Goal: Book appointment/travel/reservation

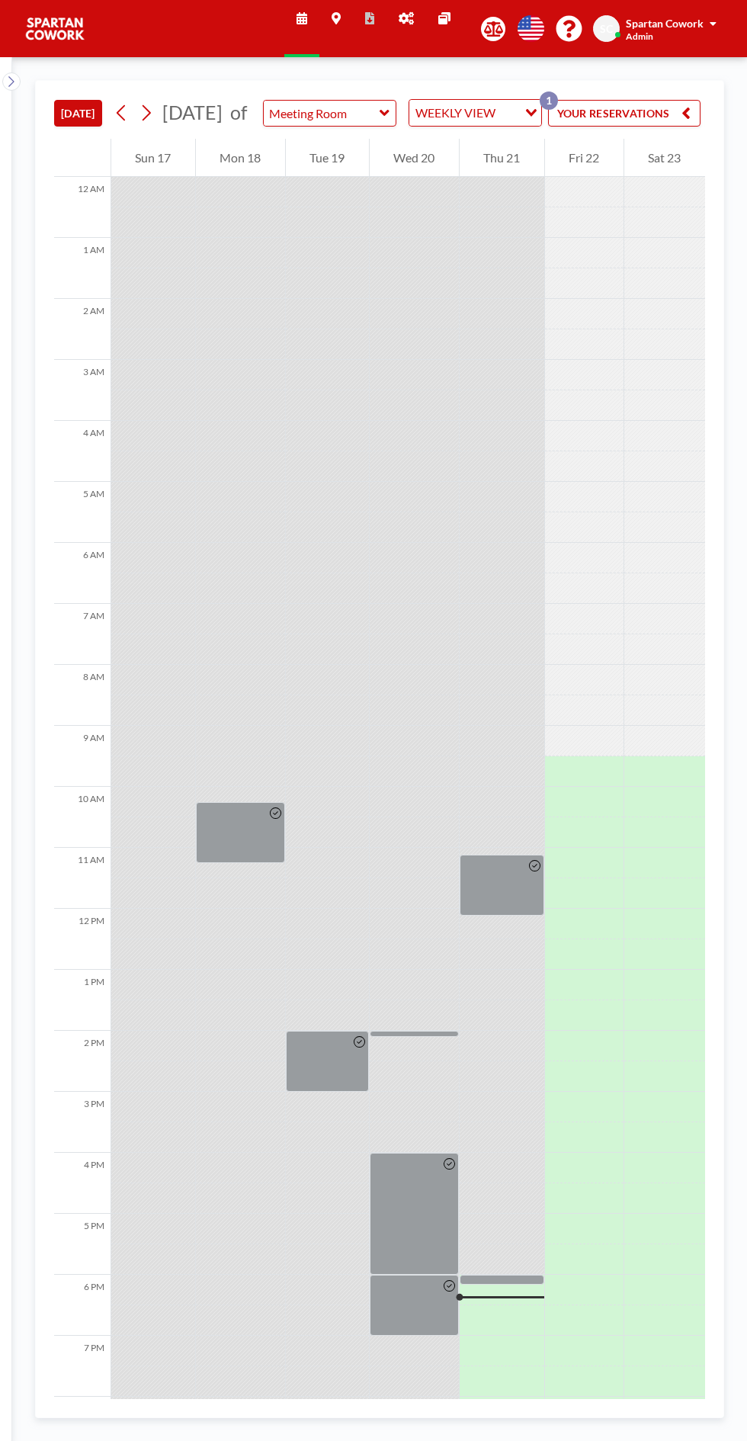
scroll to position [123, 0]
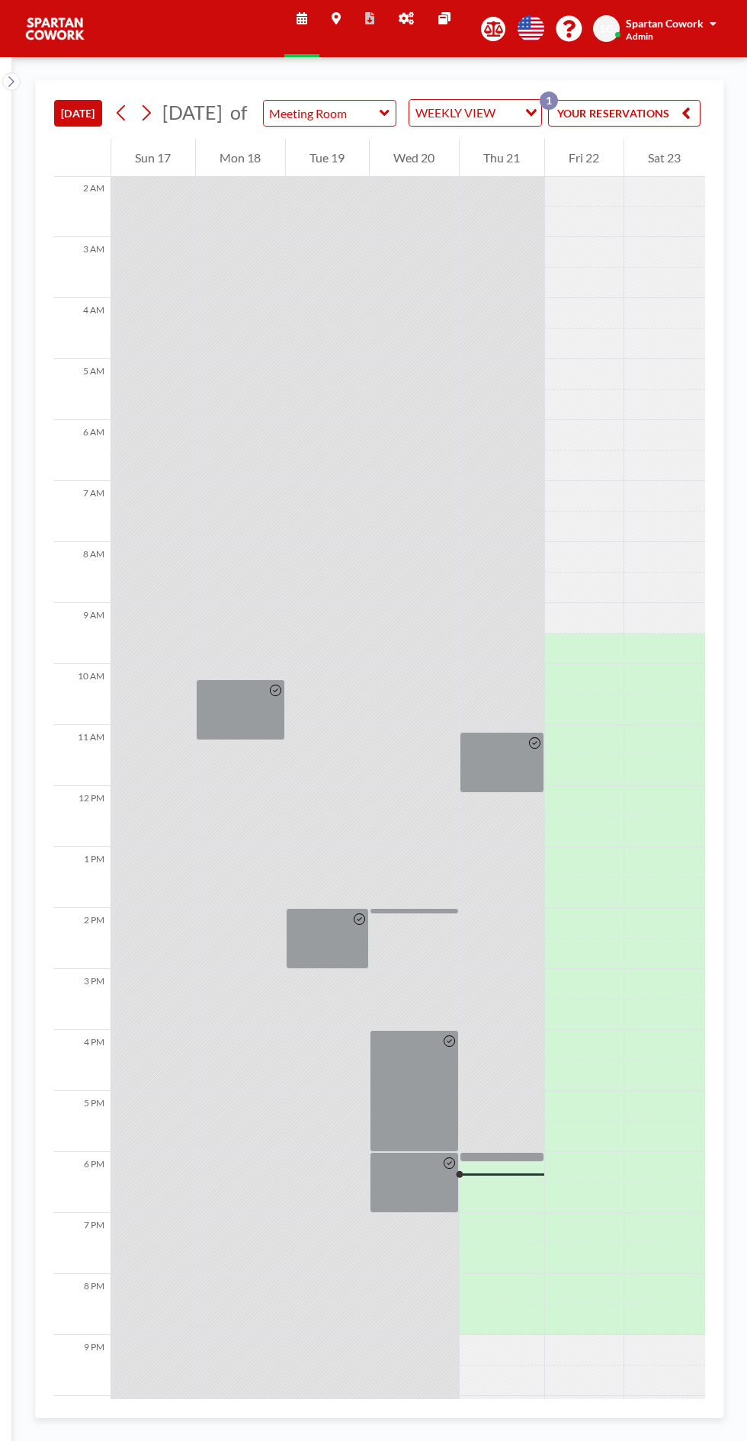
click at [527, 1162] on div at bounding box center [502, 1157] width 85 height 10
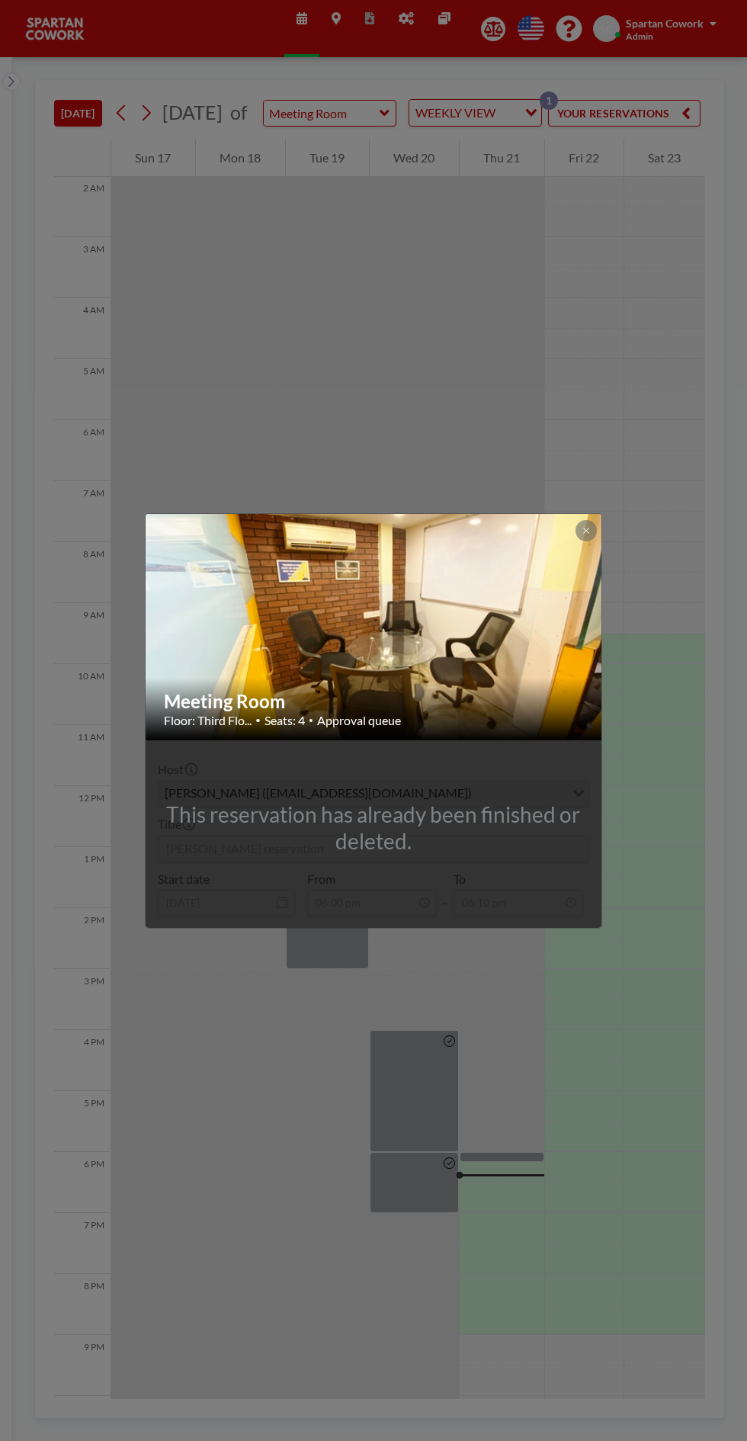
click at [586, 531] on icon at bounding box center [585, 530] width 5 height 5
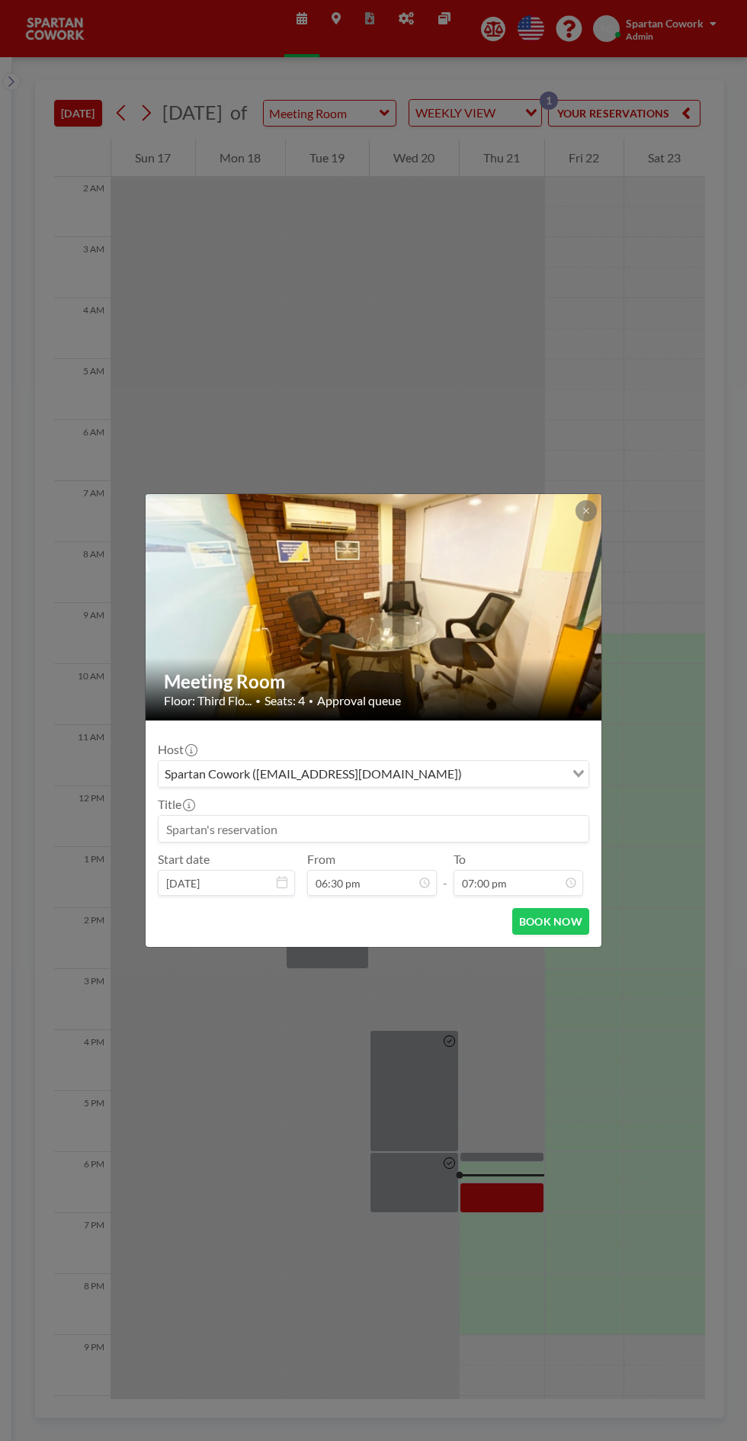
click at [207, 829] on input at bounding box center [374, 829] width 430 height 26
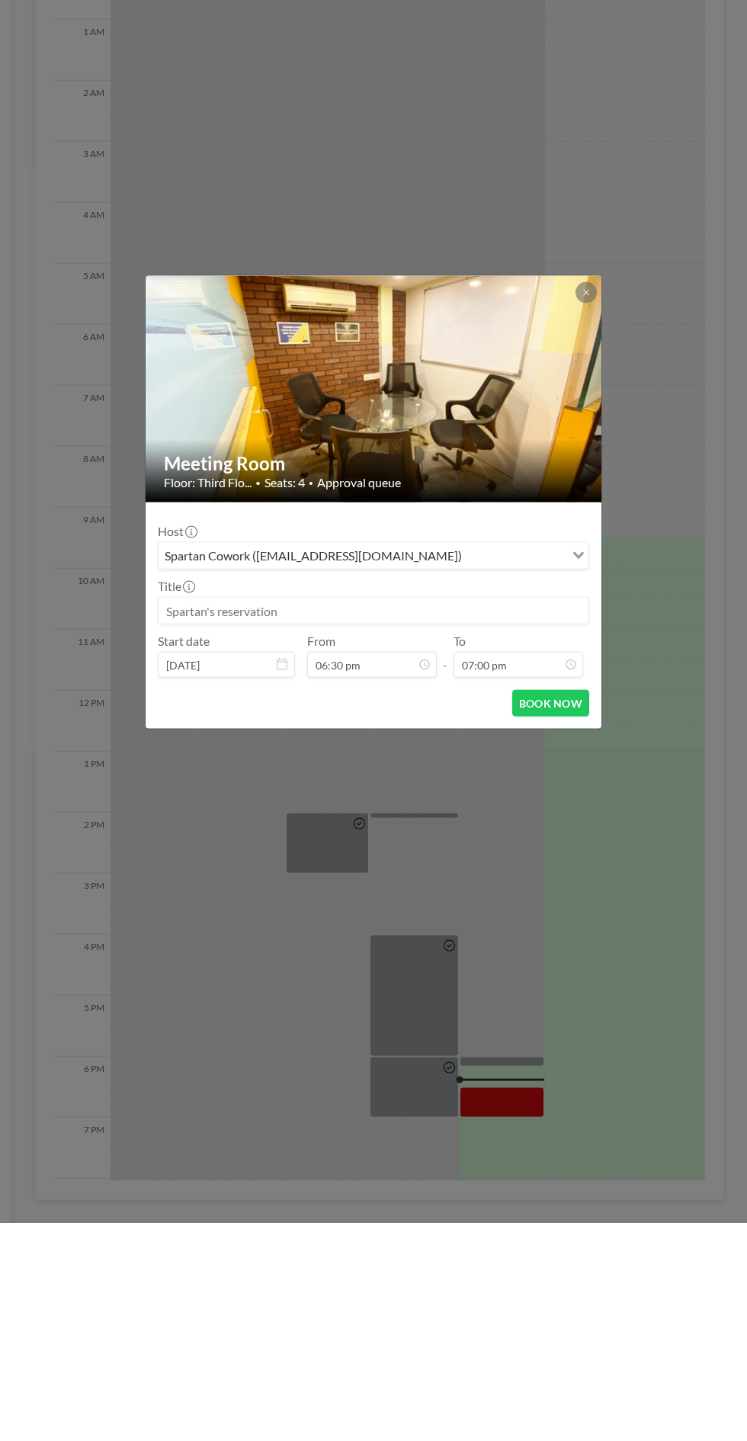
click at [209, 828] on input at bounding box center [374, 829] width 430 height 26
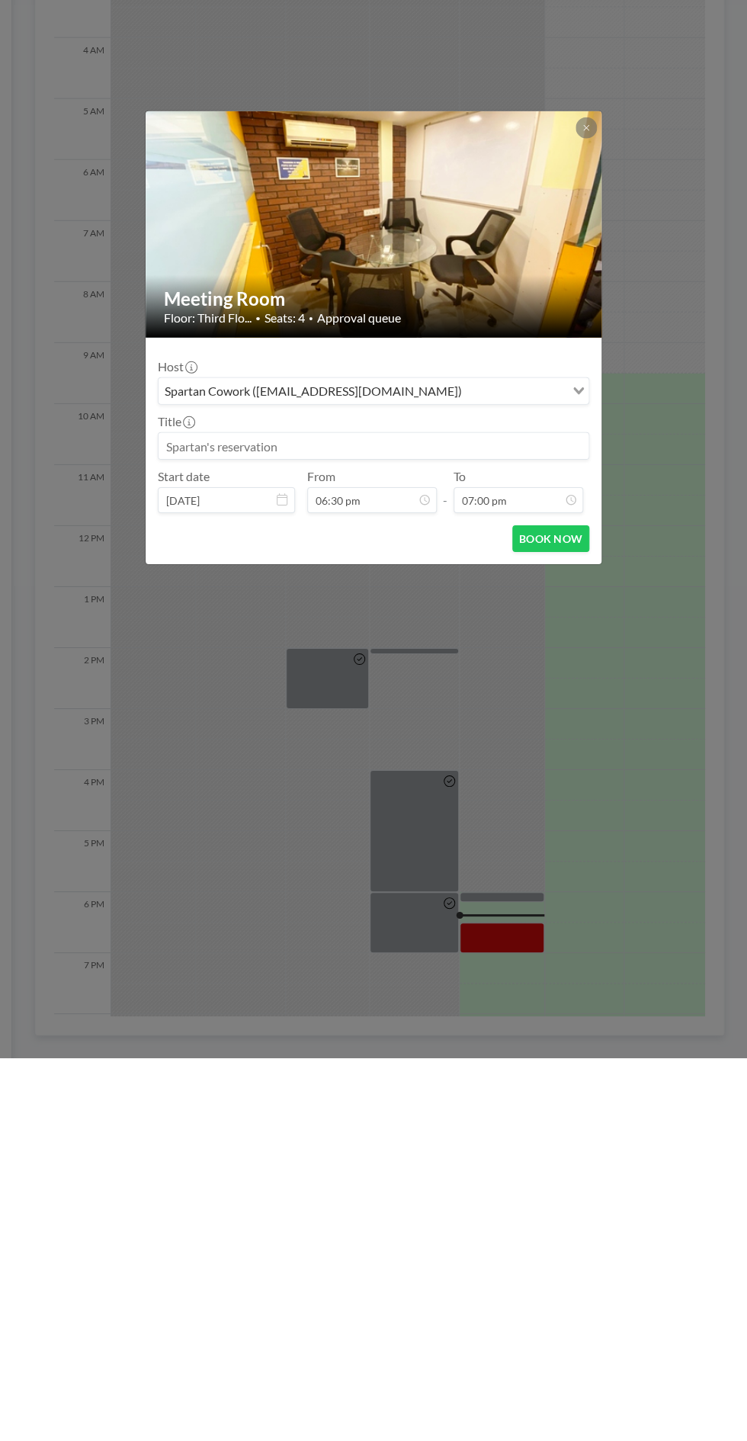
click at [218, 836] on input at bounding box center [374, 829] width 430 height 26
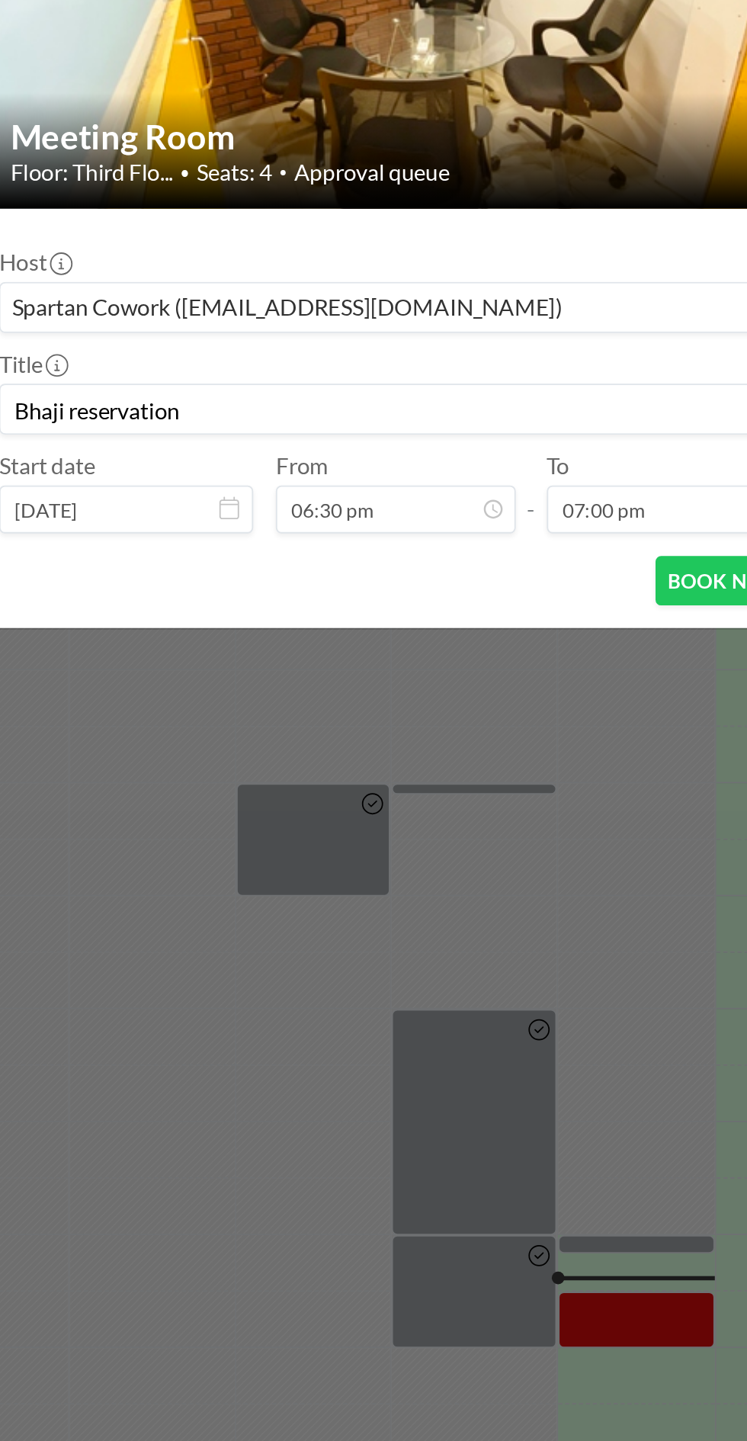
type input "Bhaji reservation"
click at [434, 882] on input "06:30 pm" at bounding box center [372, 883] width 130 height 26
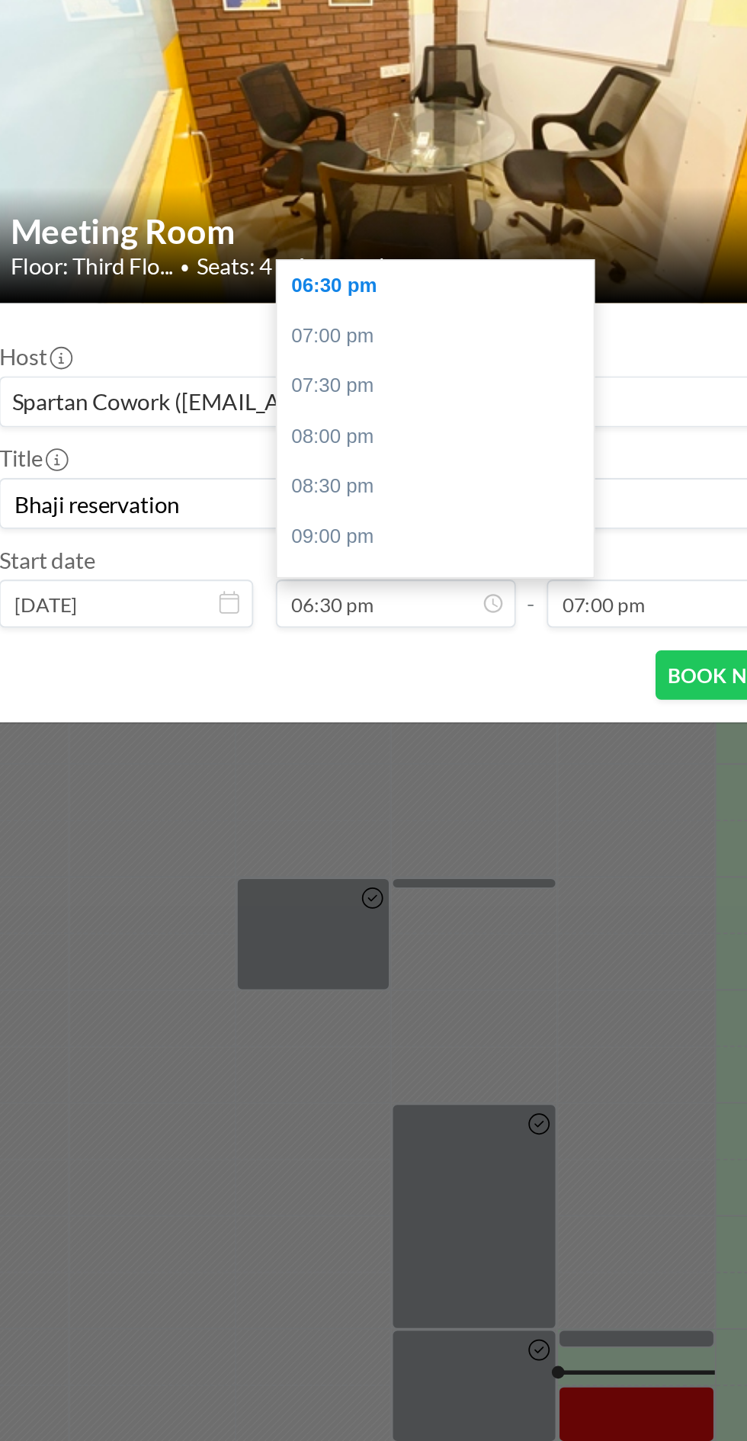
click at [512, 885] on input "07:00 pm" at bounding box center [519, 883] width 130 height 26
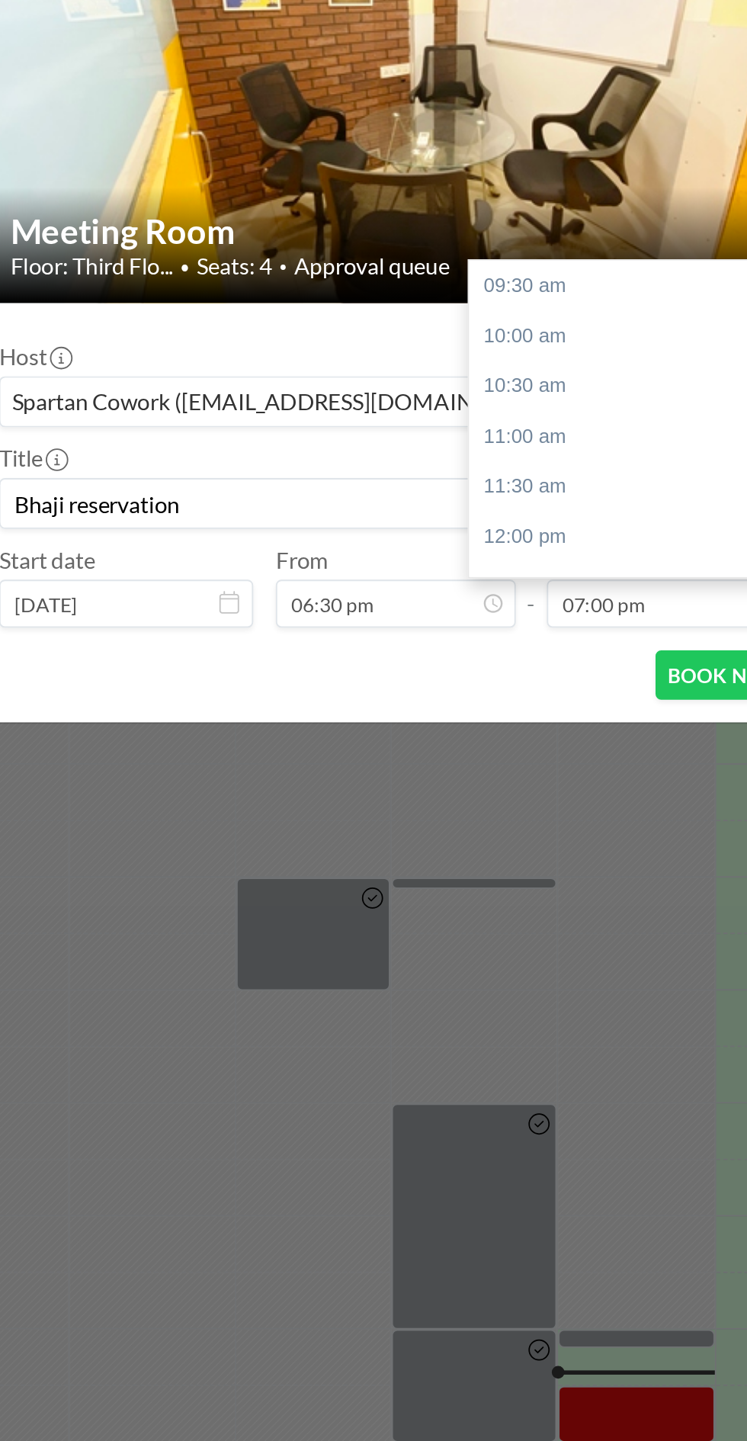
scroll to position [480, 0]
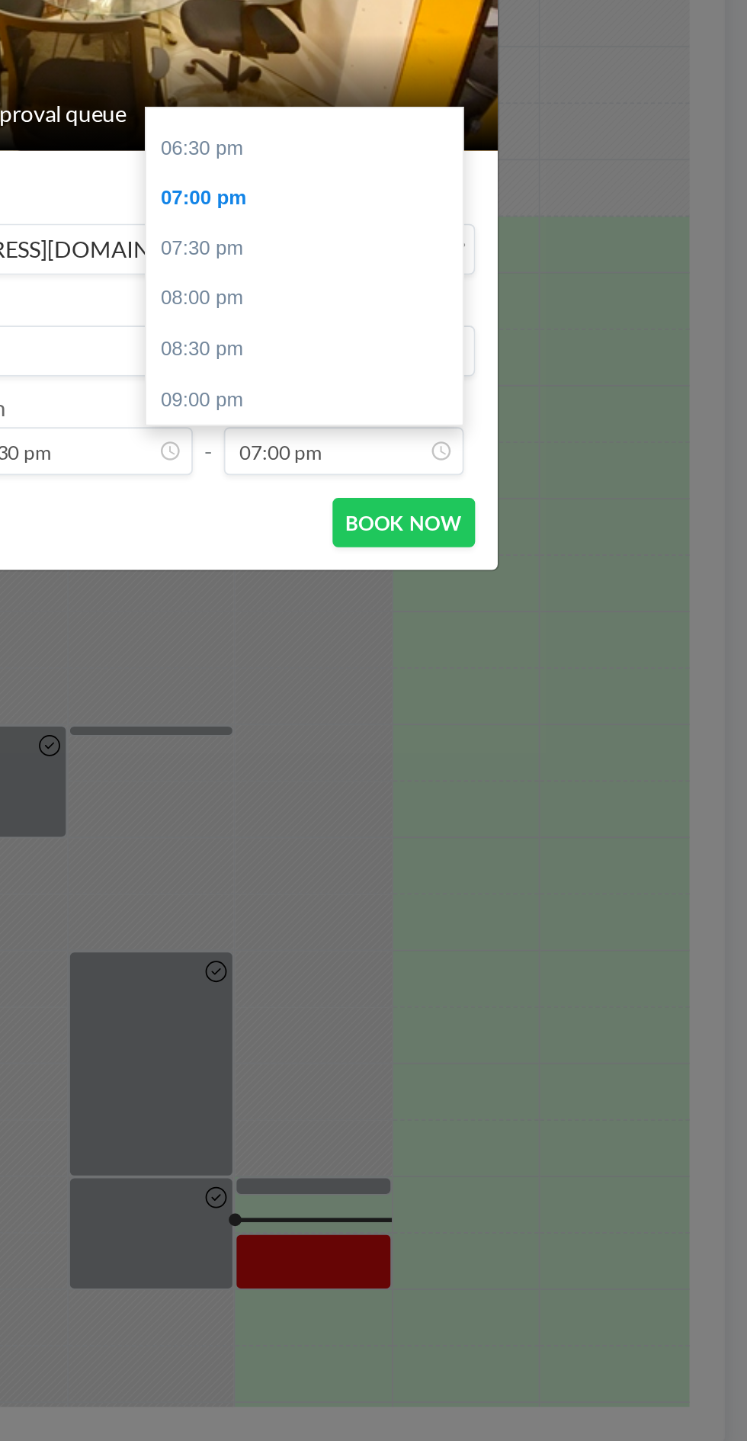
click at [566, 923] on button "BOOK NOW" at bounding box center [550, 921] width 77 height 27
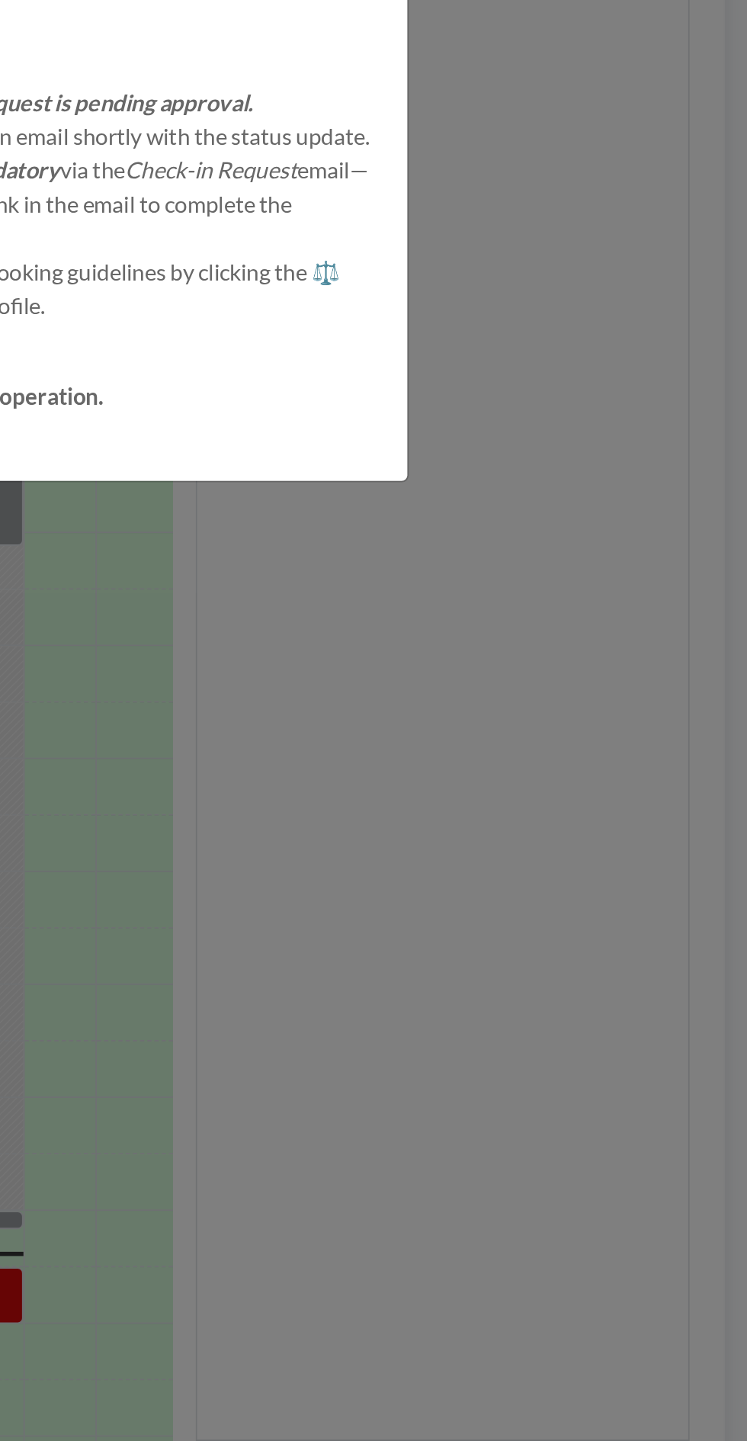
scroll to position [0, 0]
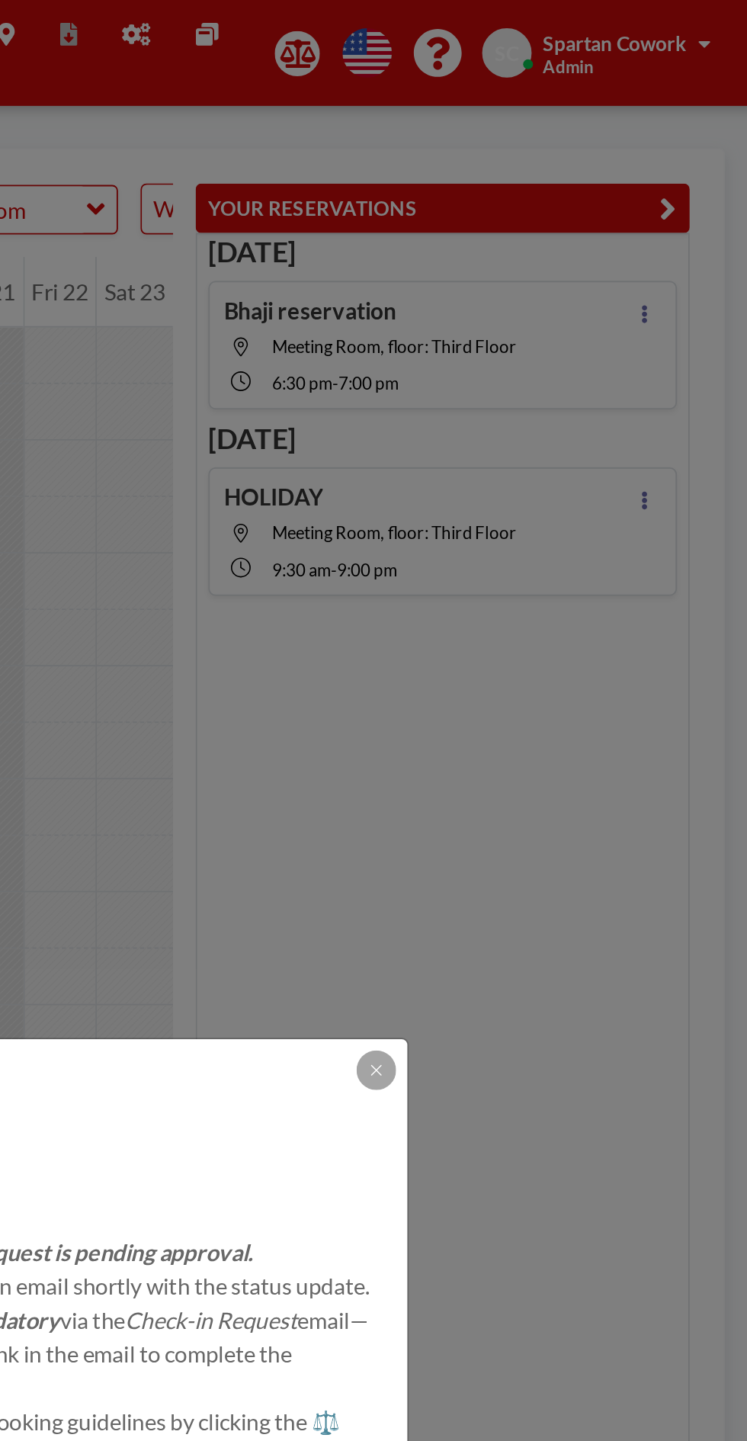
click at [541, 567] on button at bounding box center [535, 577] width 21 height 21
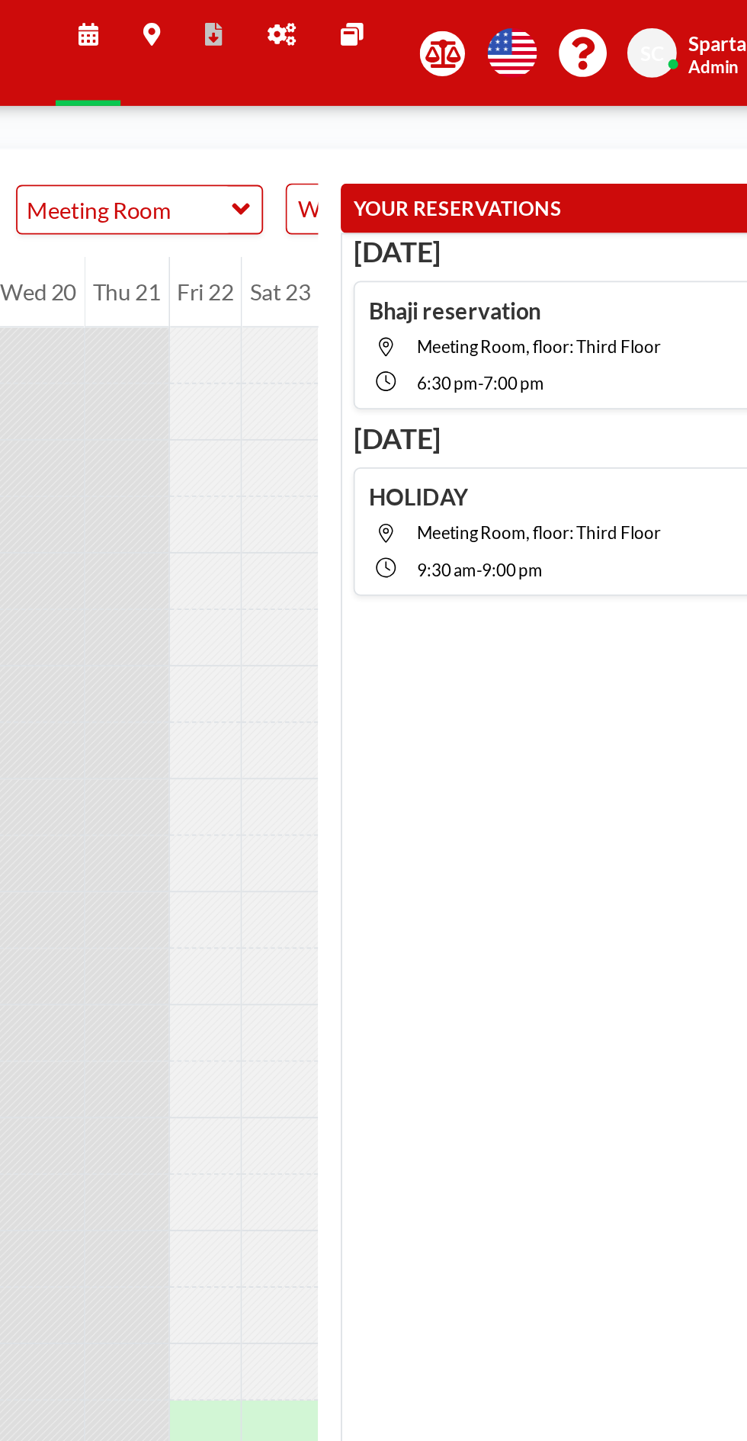
click at [583, 115] on button "YOUR RESERVATIONS" at bounding box center [571, 112] width 267 height 27
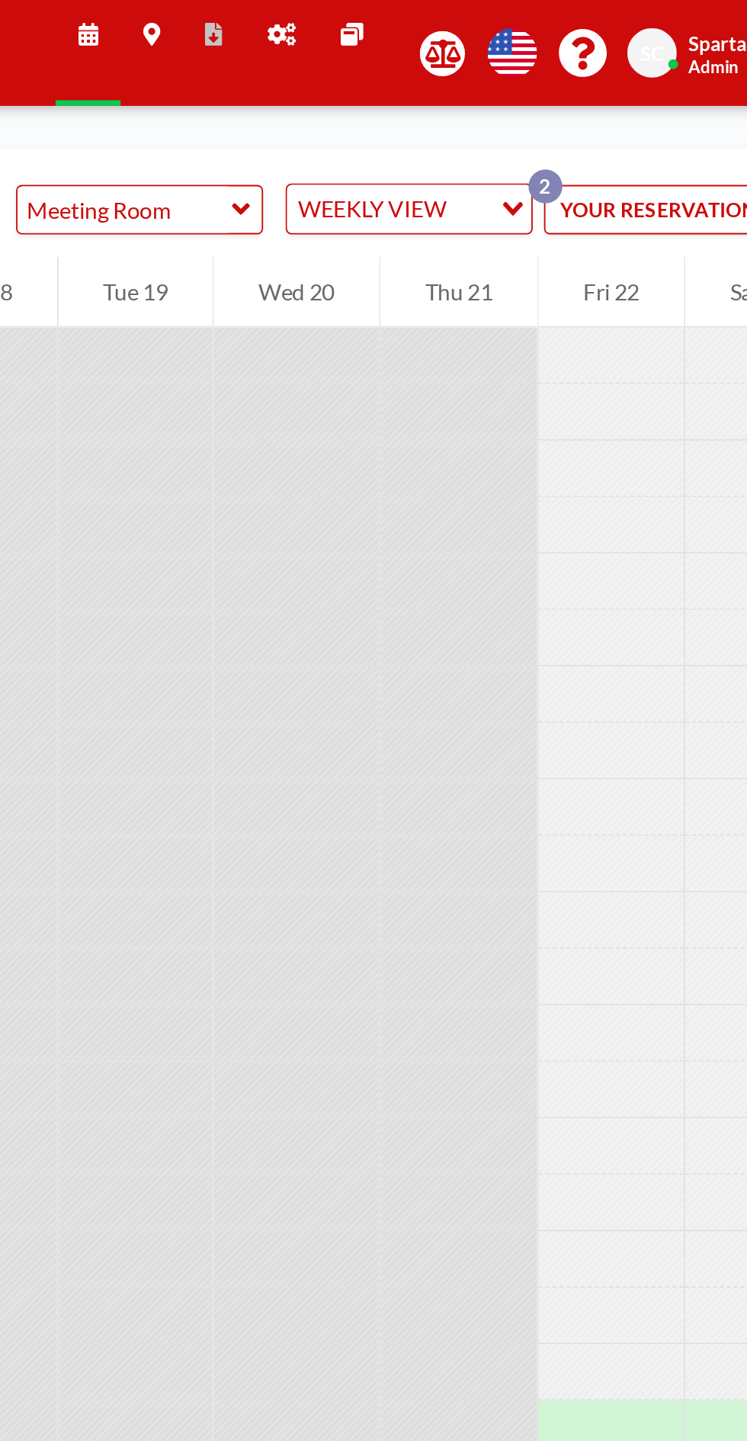
scroll to position [0, 171]
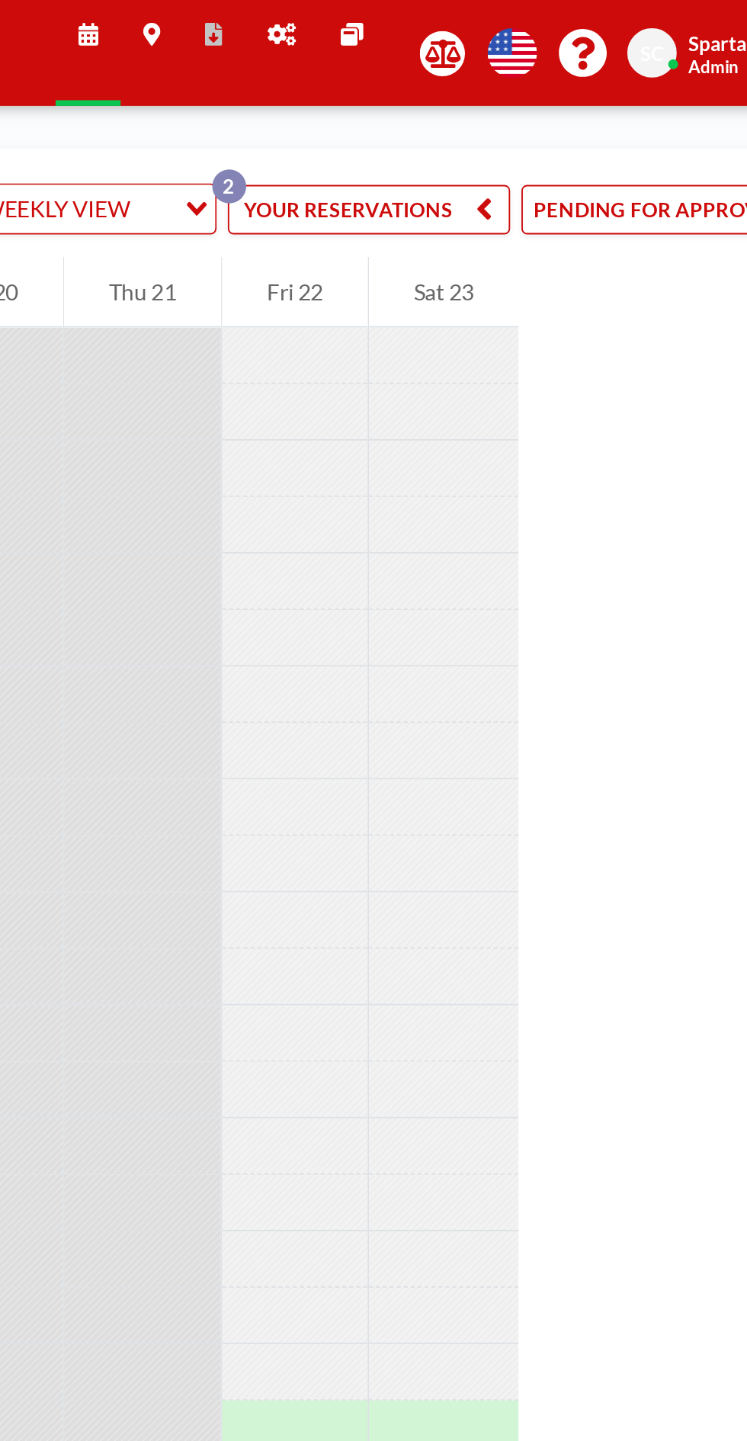
click at [625, 125] on button "PENDING FOR APPROVAL" at bounding box center [621, 113] width 170 height 27
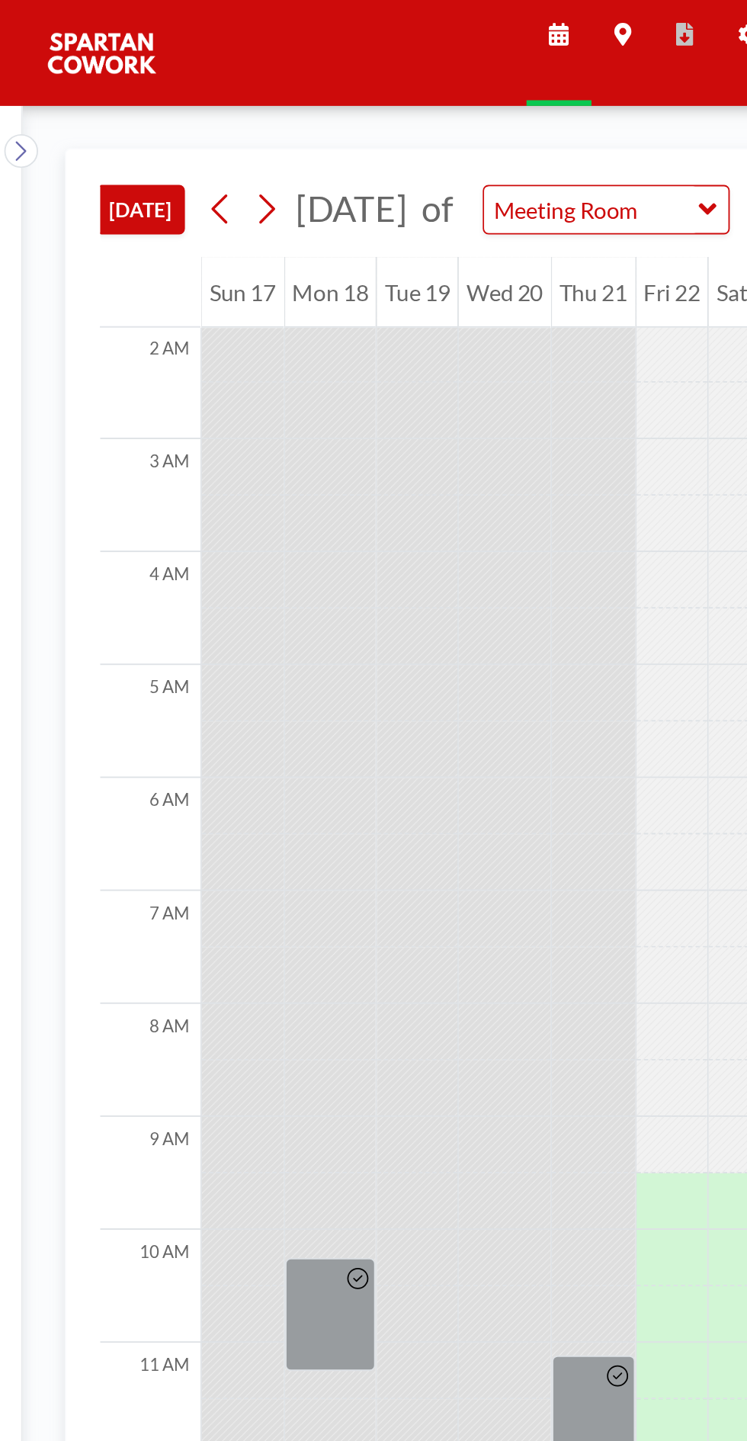
scroll to position [0, 0]
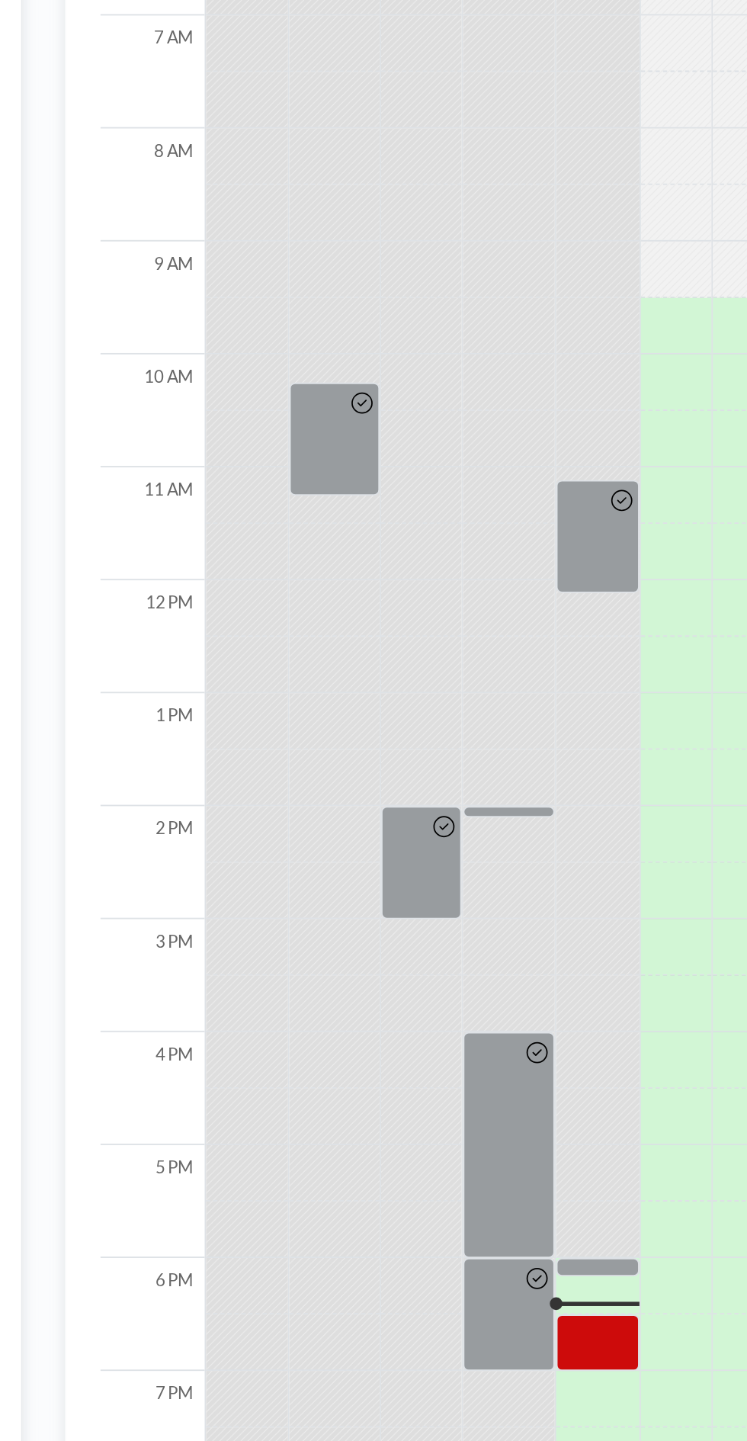
click at [324, 1213] on div at bounding box center [322, 1198] width 45 height 31
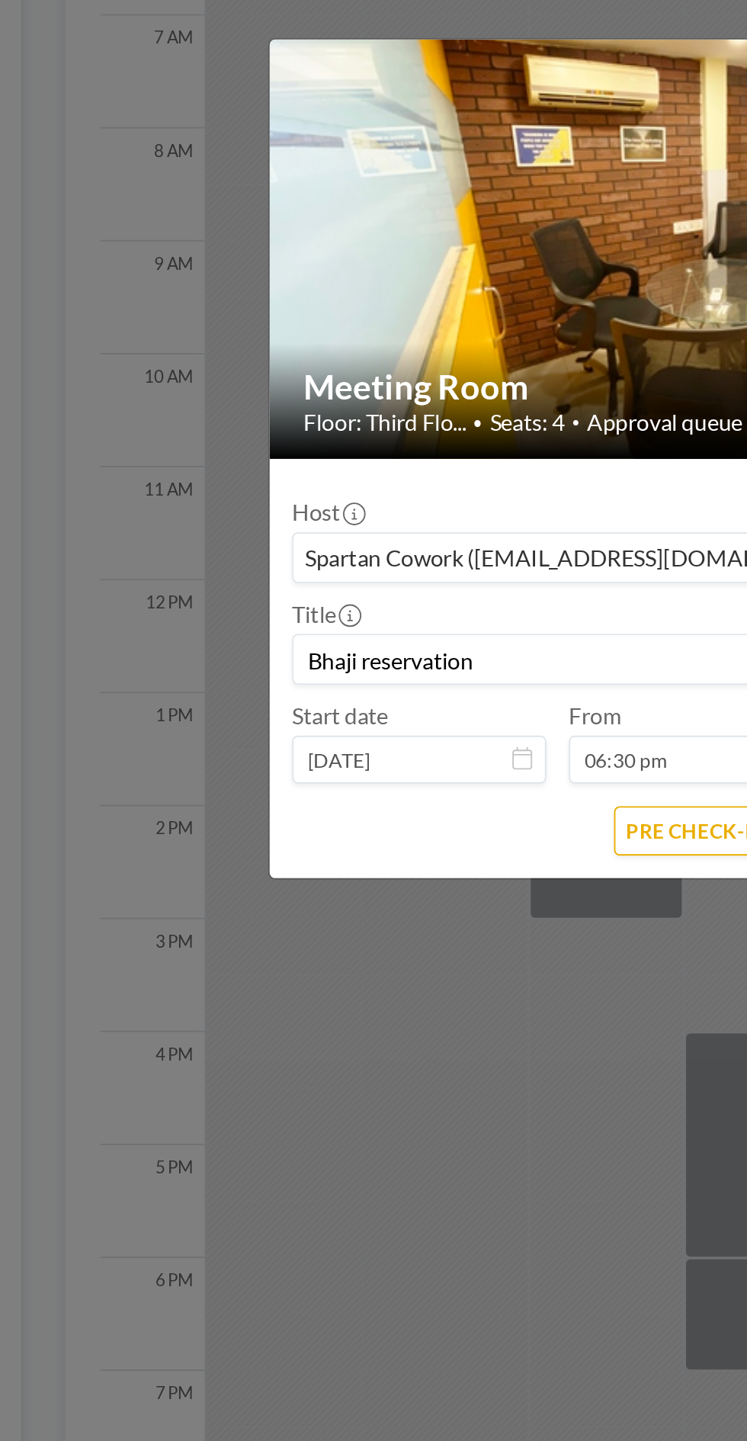
click at [364, 935] on button "PRE CHECK-IN" at bounding box center [376, 921] width 89 height 27
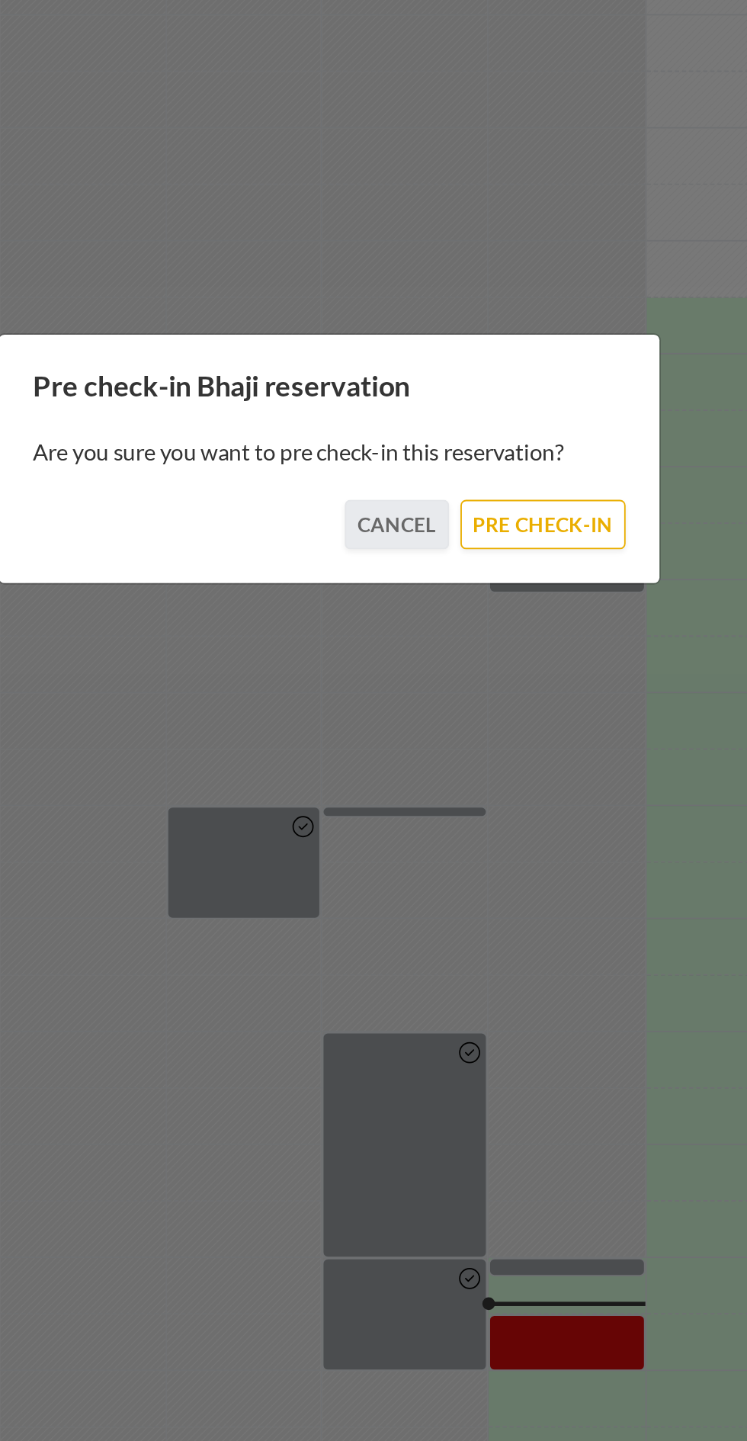
click at [506, 769] on button "PRE CHECK-IN" at bounding box center [489, 756] width 89 height 27
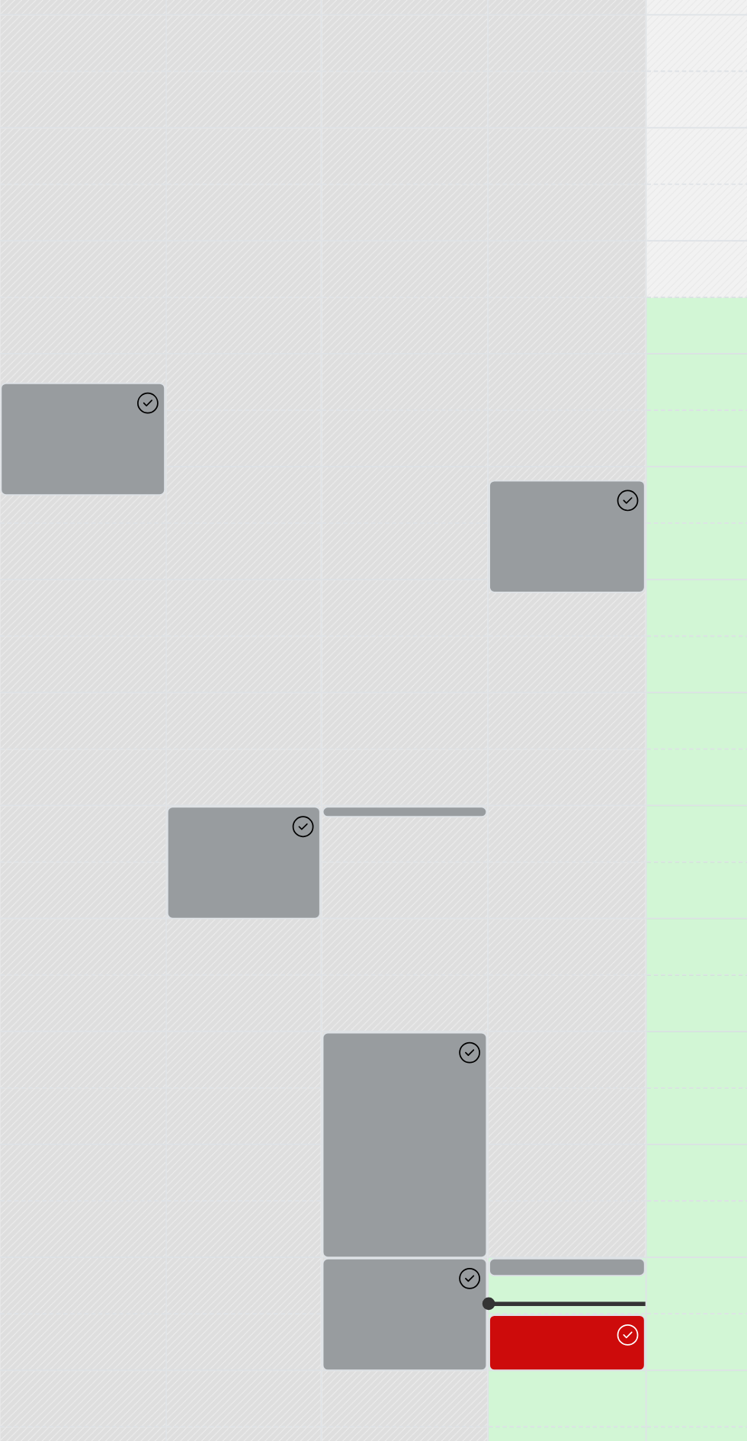
scroll to position [0, 1]
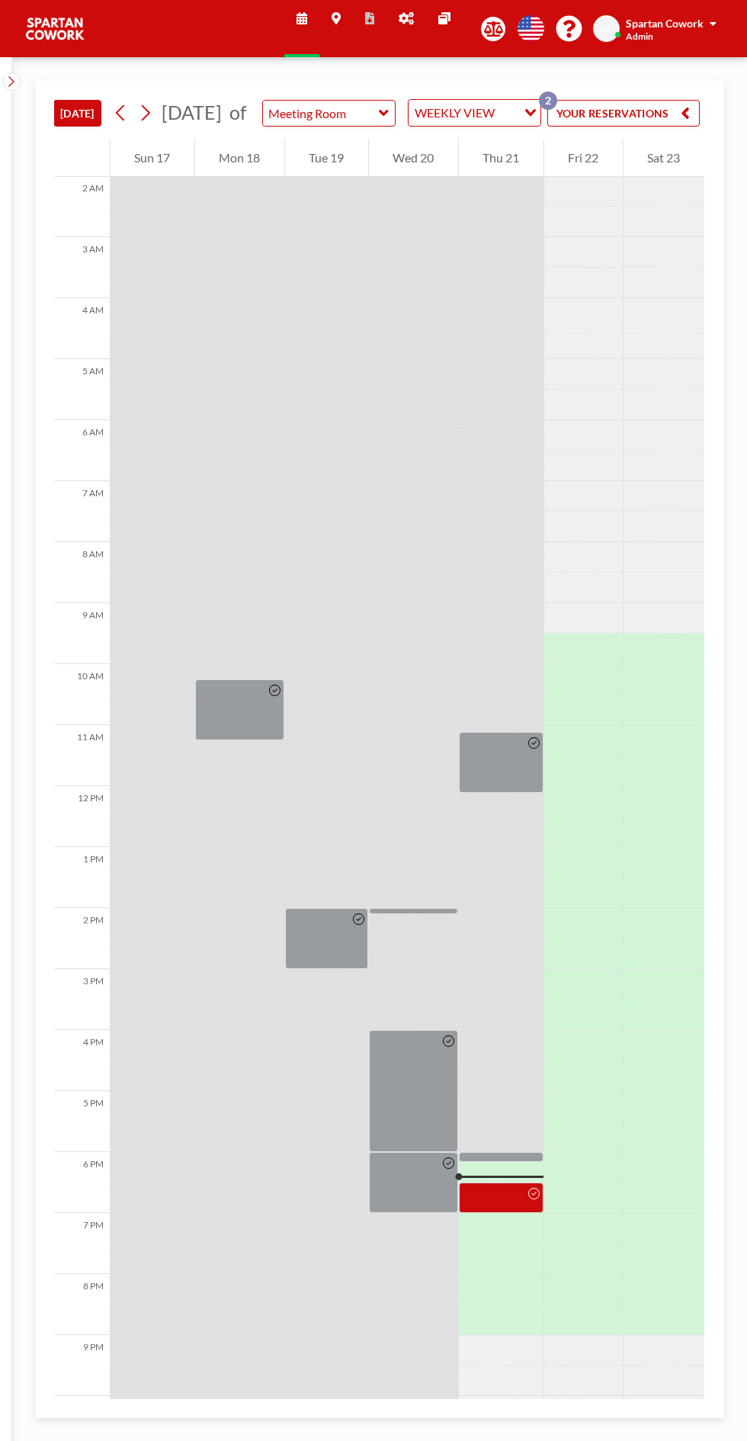
scroll to position [0, 171]
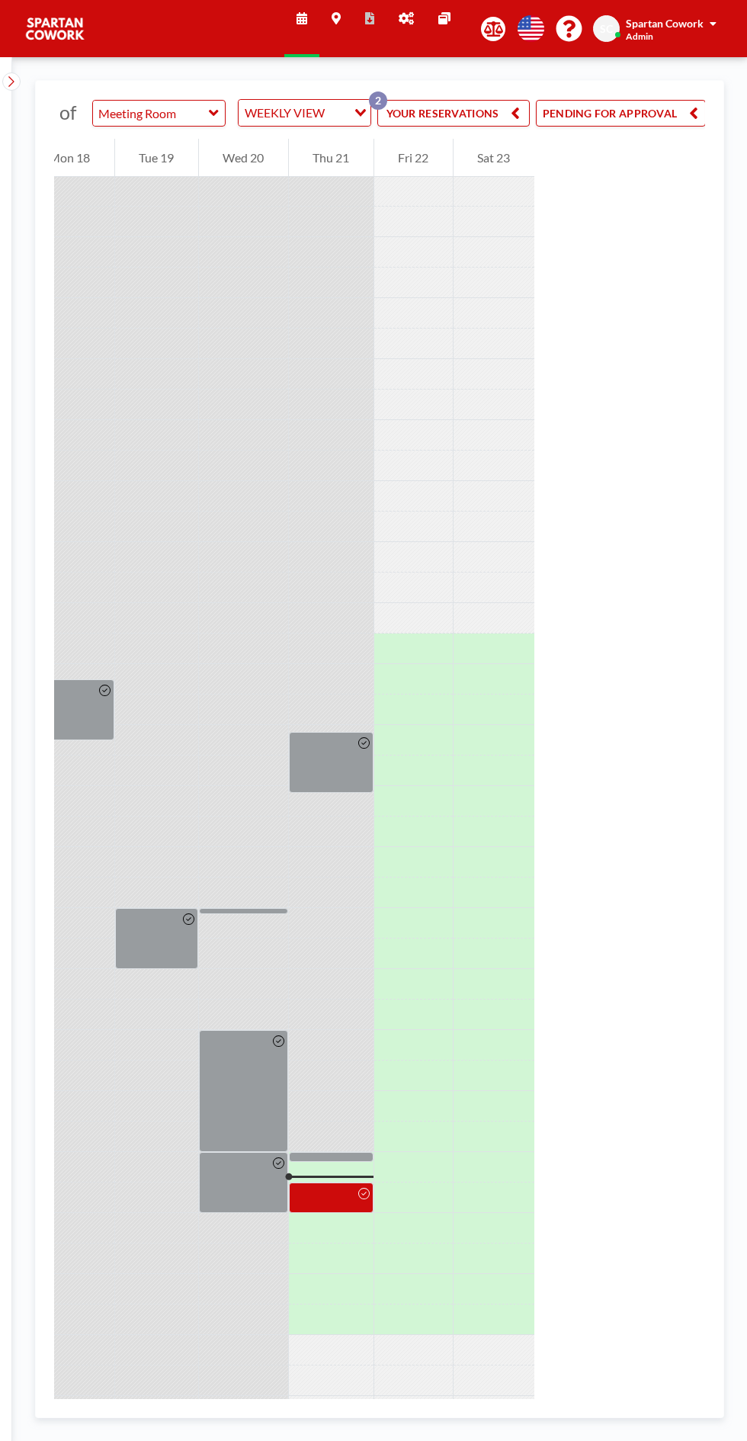
click at [363, 1199] on icon at bounding box center [363, 1193] width 11 height 11
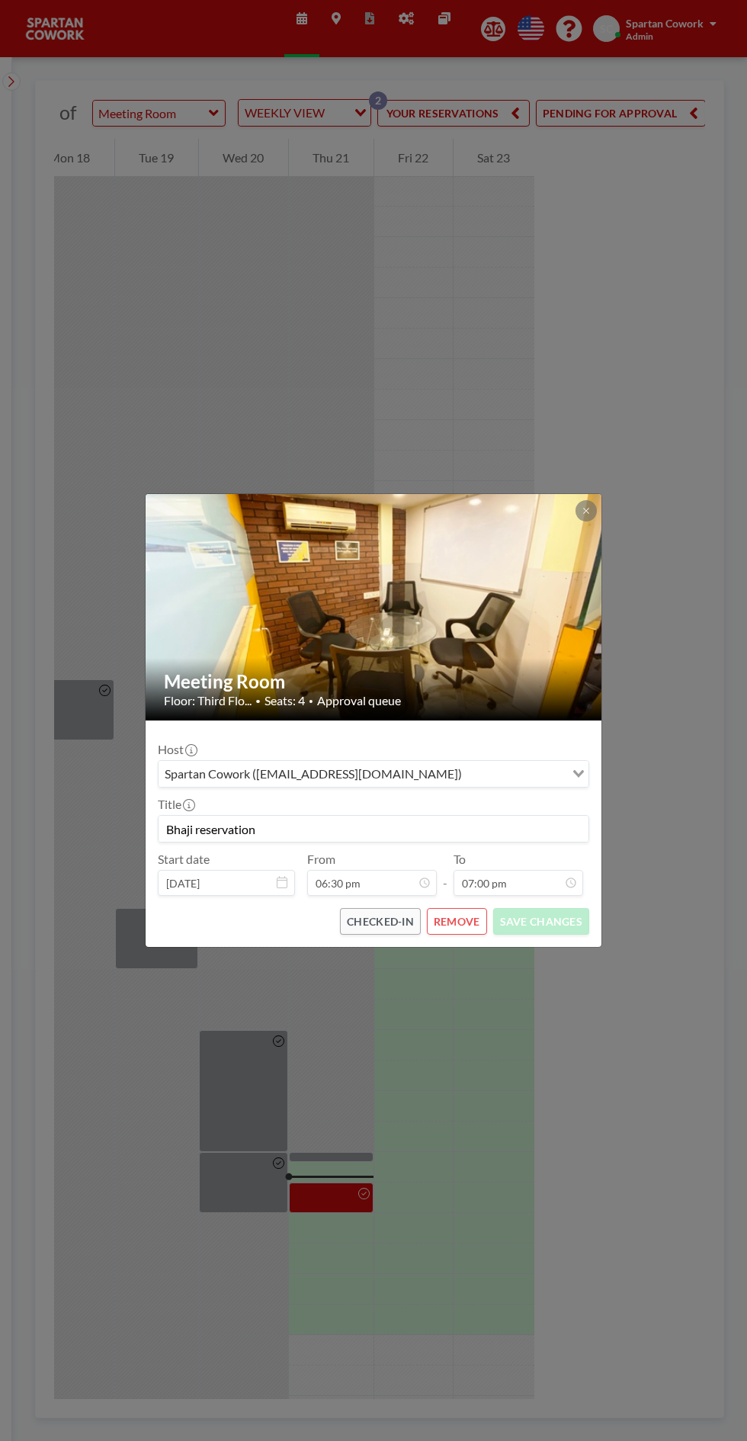
click at [589, 515] on icon at bounding box center [586, 510] width 9 height 9
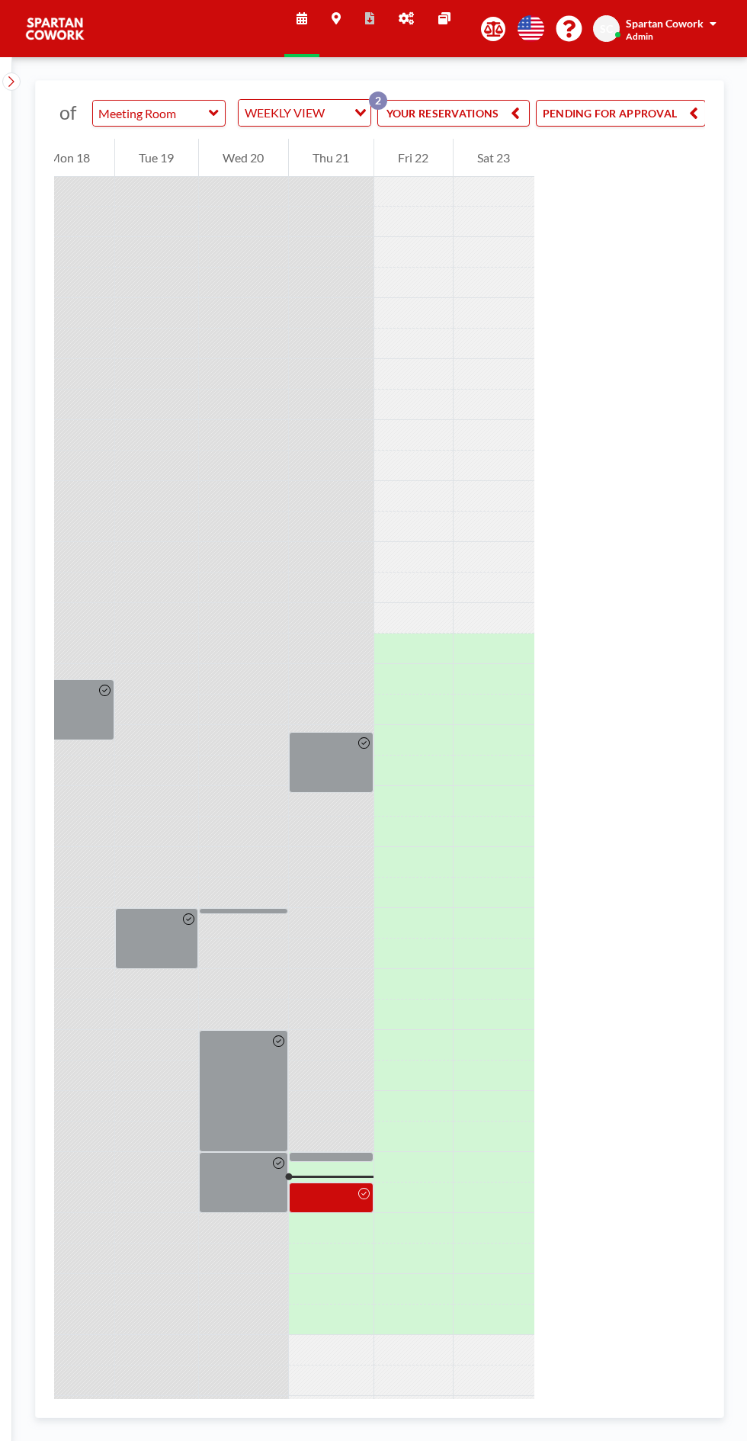
click at [341, 1213] on div at bounding box center [331, 1198] width 85 height 31
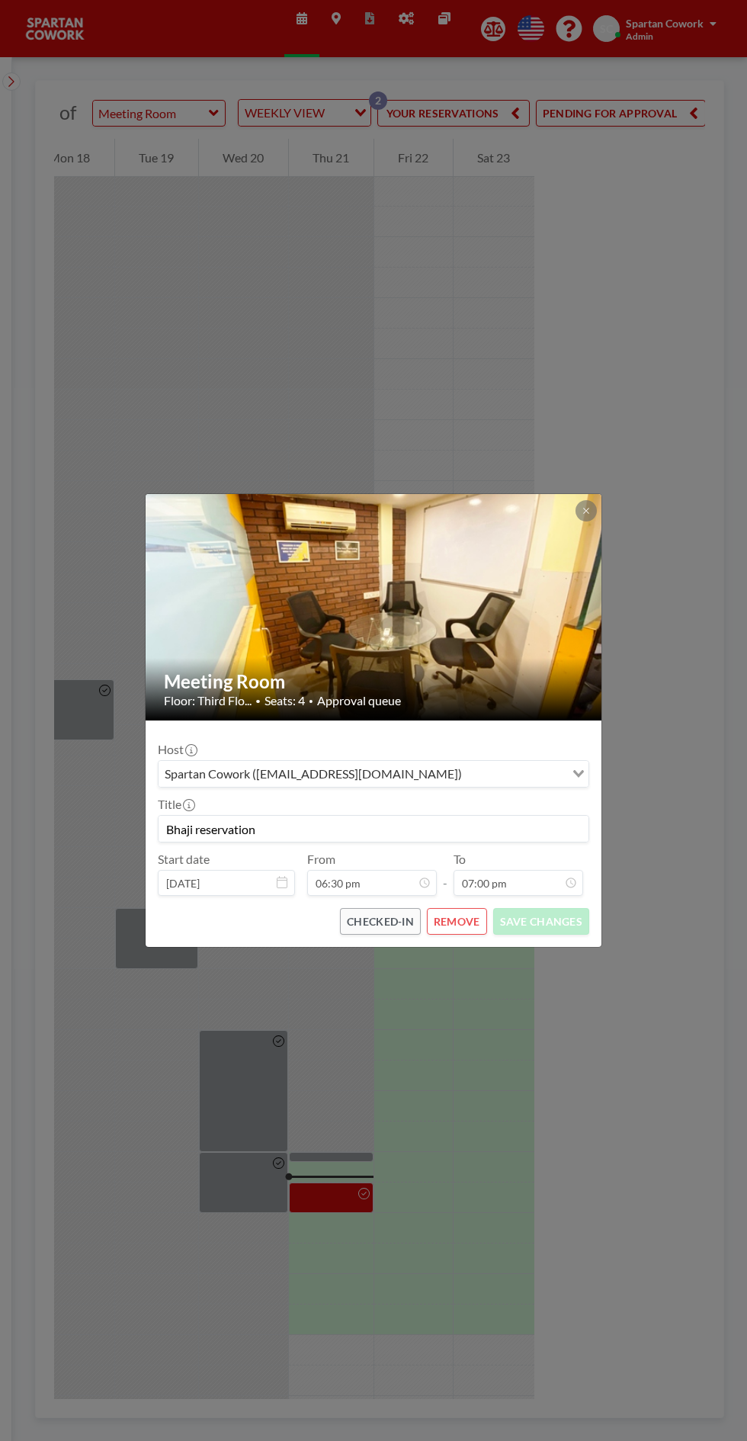
click at [586, 513] on icon at bounding box center [585, 510] width 5 height 5
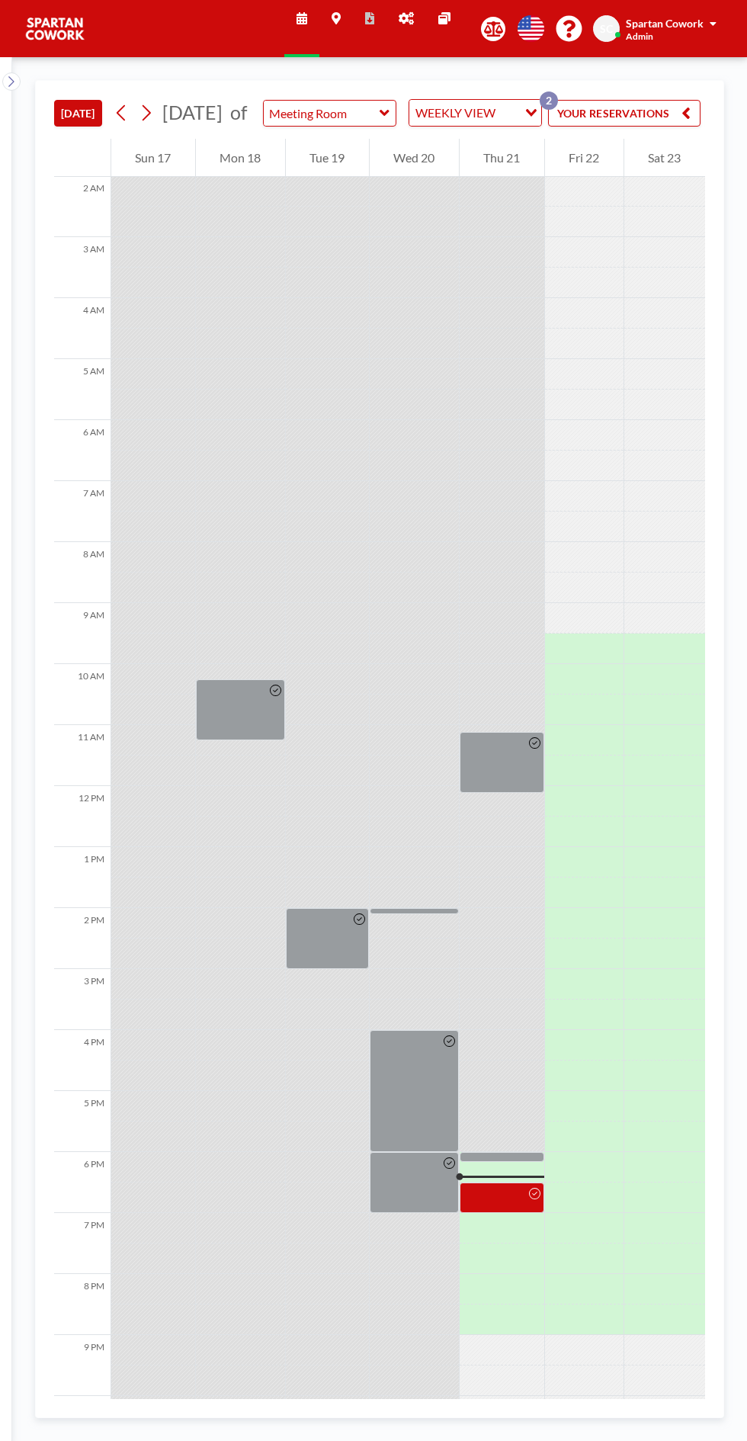
scroll to position [123, 0]
click at [647, 122] on button "YOUR RESERVATIONS 2" at bounding box center [624, 113] width 153 height 27
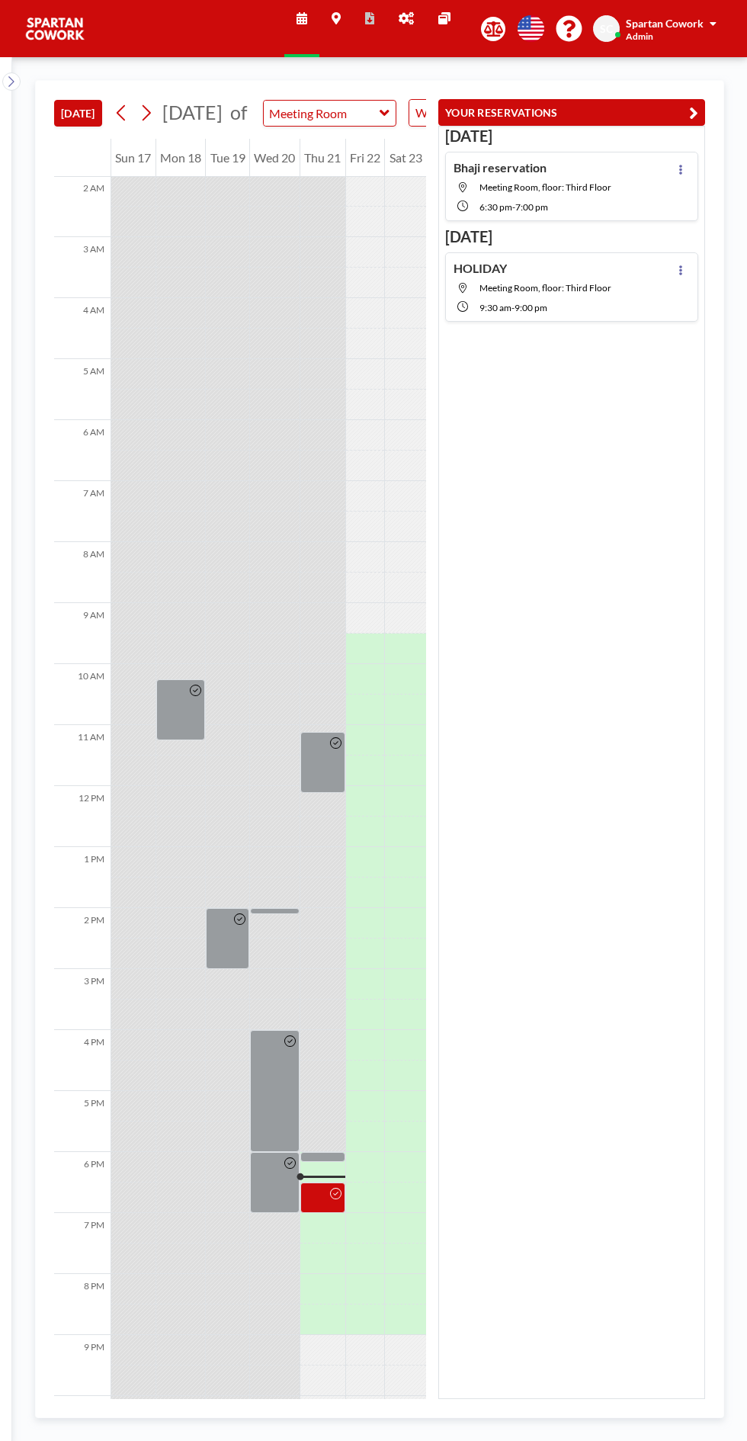
click at [685, 170] on button at bounding box center [681, 169] width 18 height 18
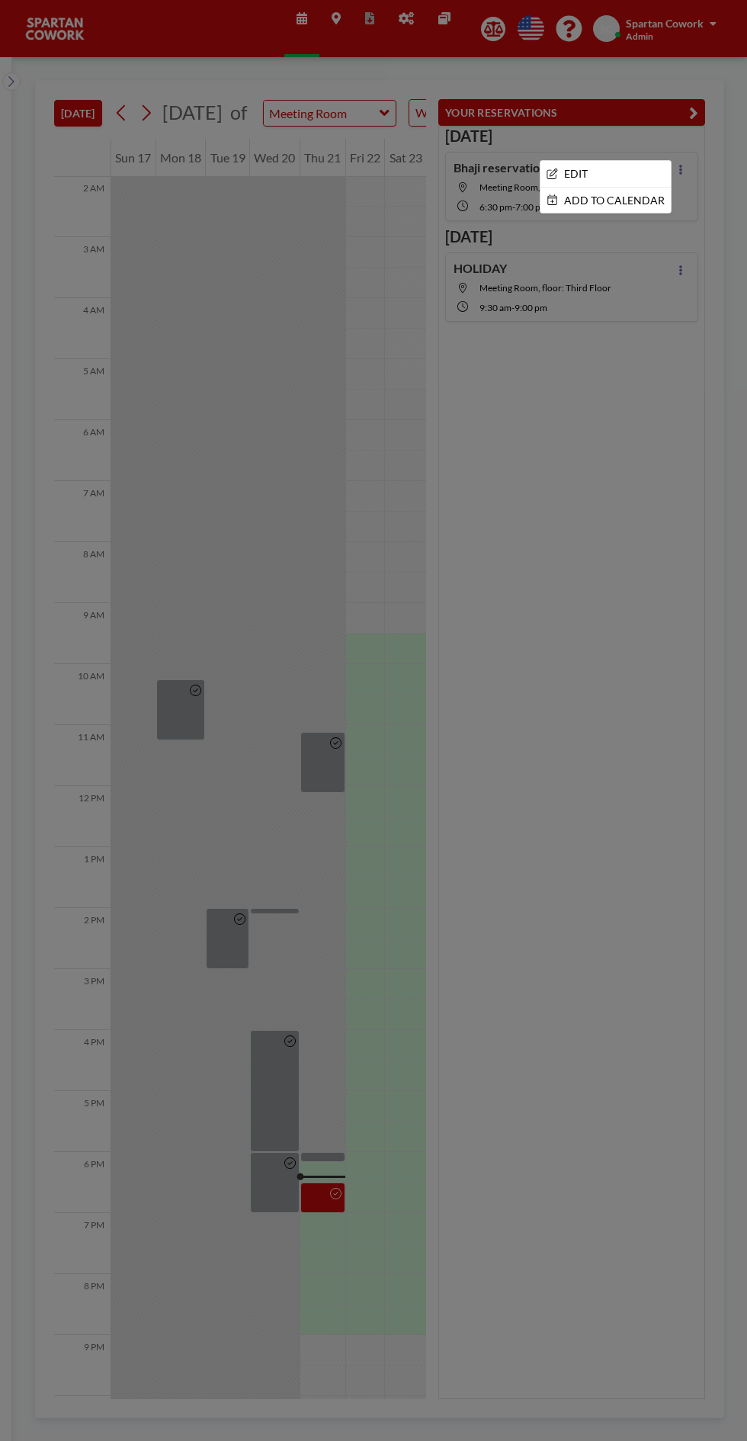
click at [590, 152] on div at bounding box center [373, 720] width 747 height 1441
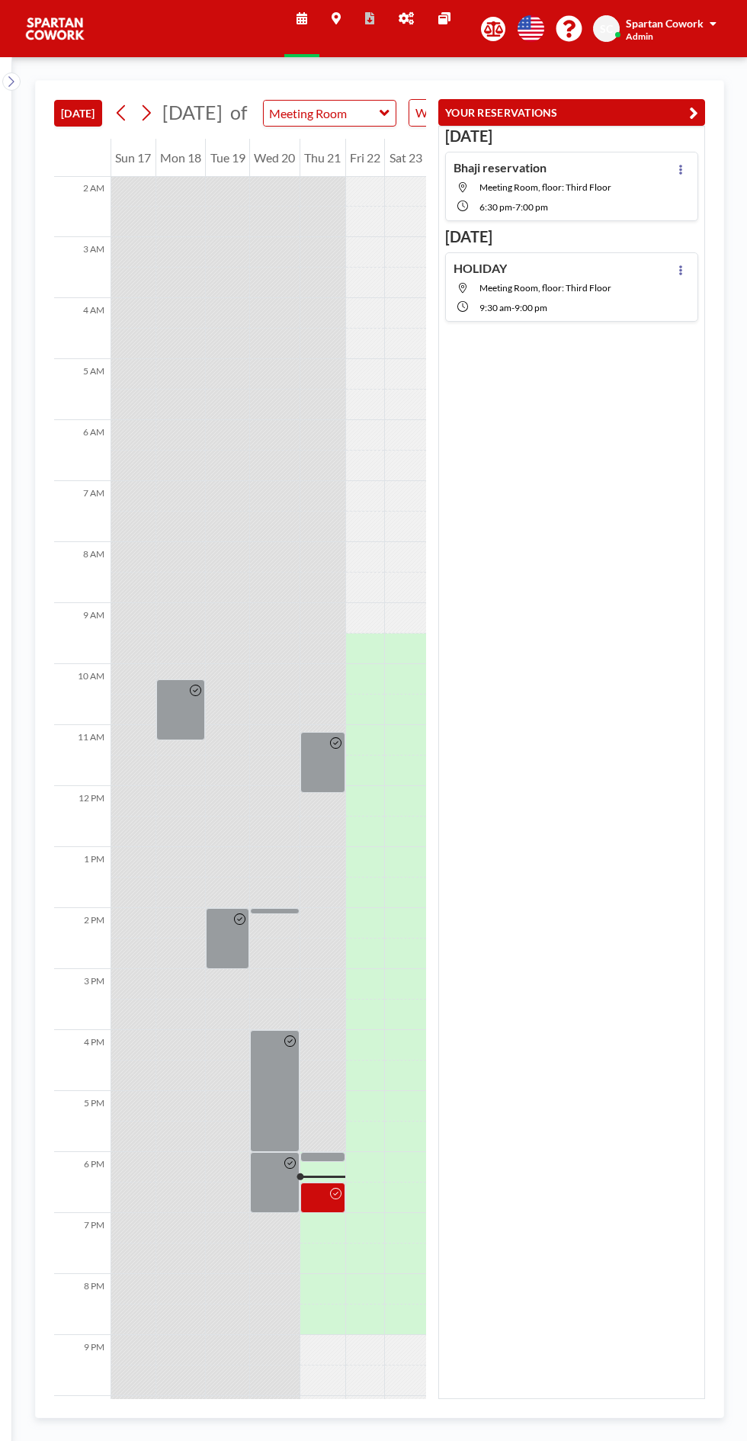
click at [682, 168] on icon at bounding box center [680, 170] width 3 height 10
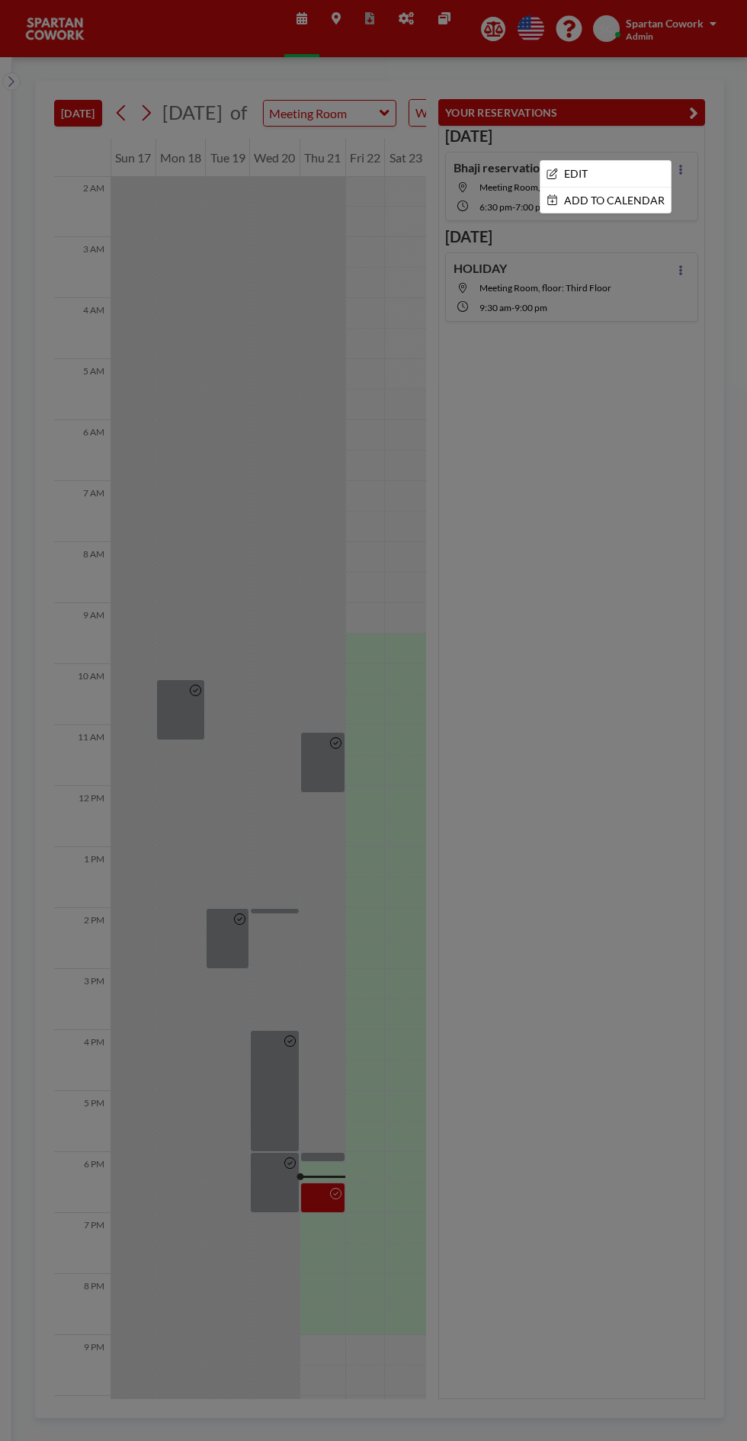
click at [599, 161] on li "EDIT" at bounding box center [606, 174] width 130 height 26
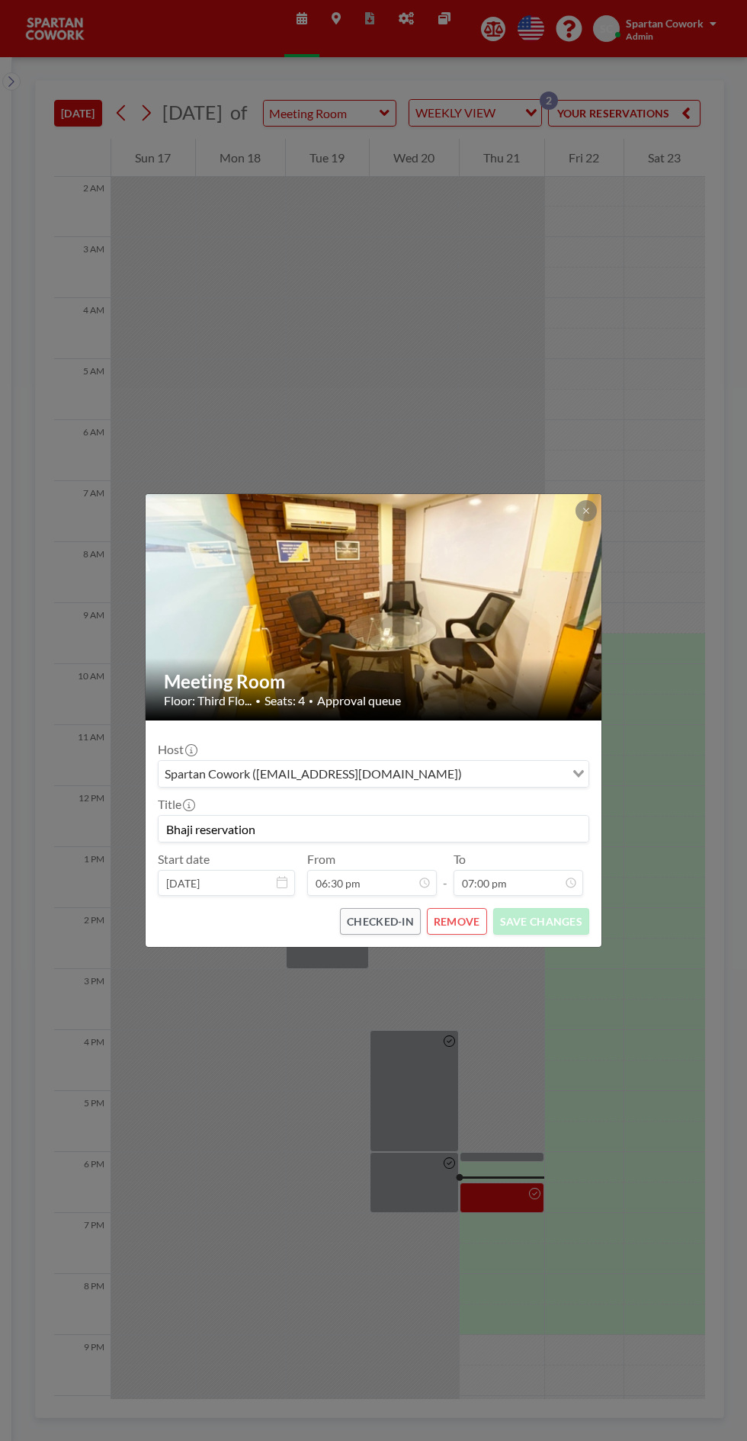
click at [190, 829] on input "Bhaji reservation" at bounding box center [374, 829] width 430 height 26
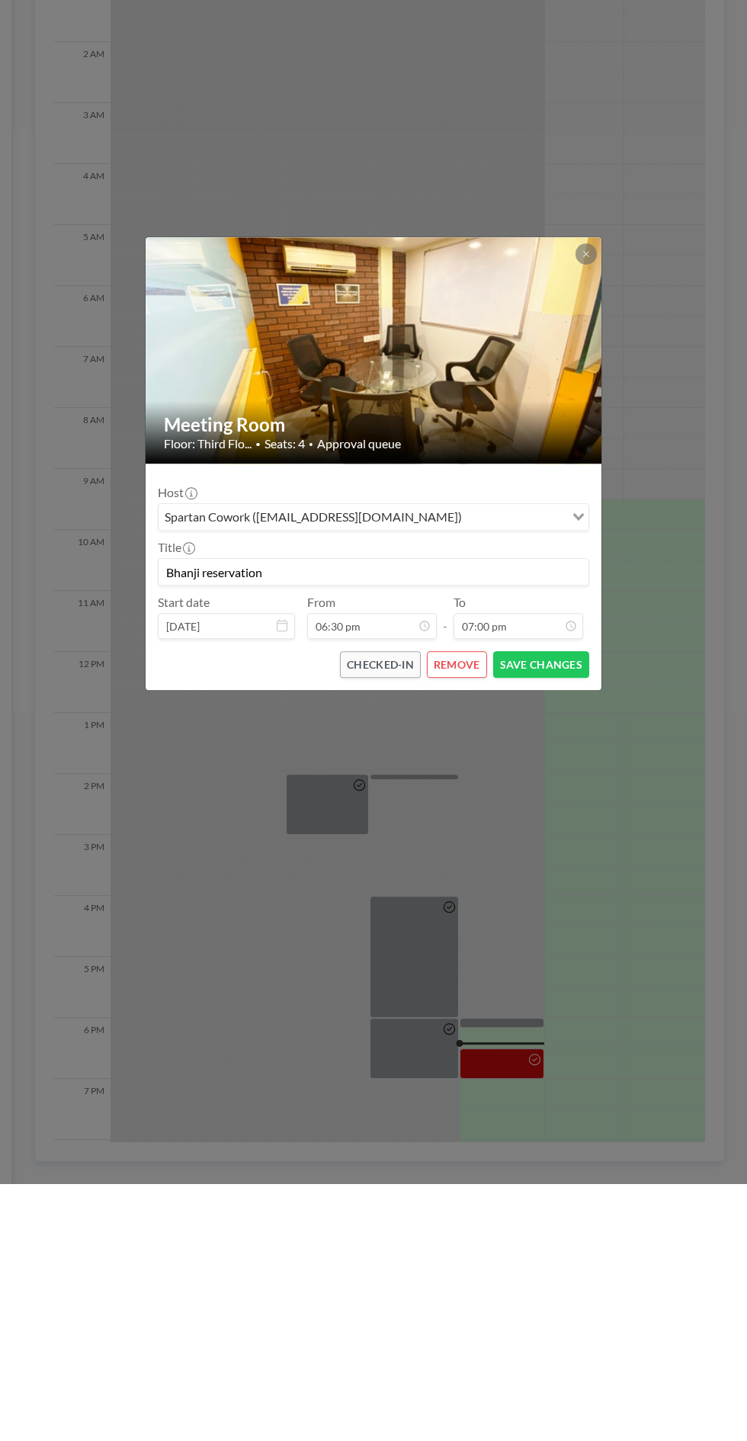
type input "Bhanji reservation"
click at [555, 922] on button "SAVE CHANGES" at bounding box center [541, 921] width 96 height 27
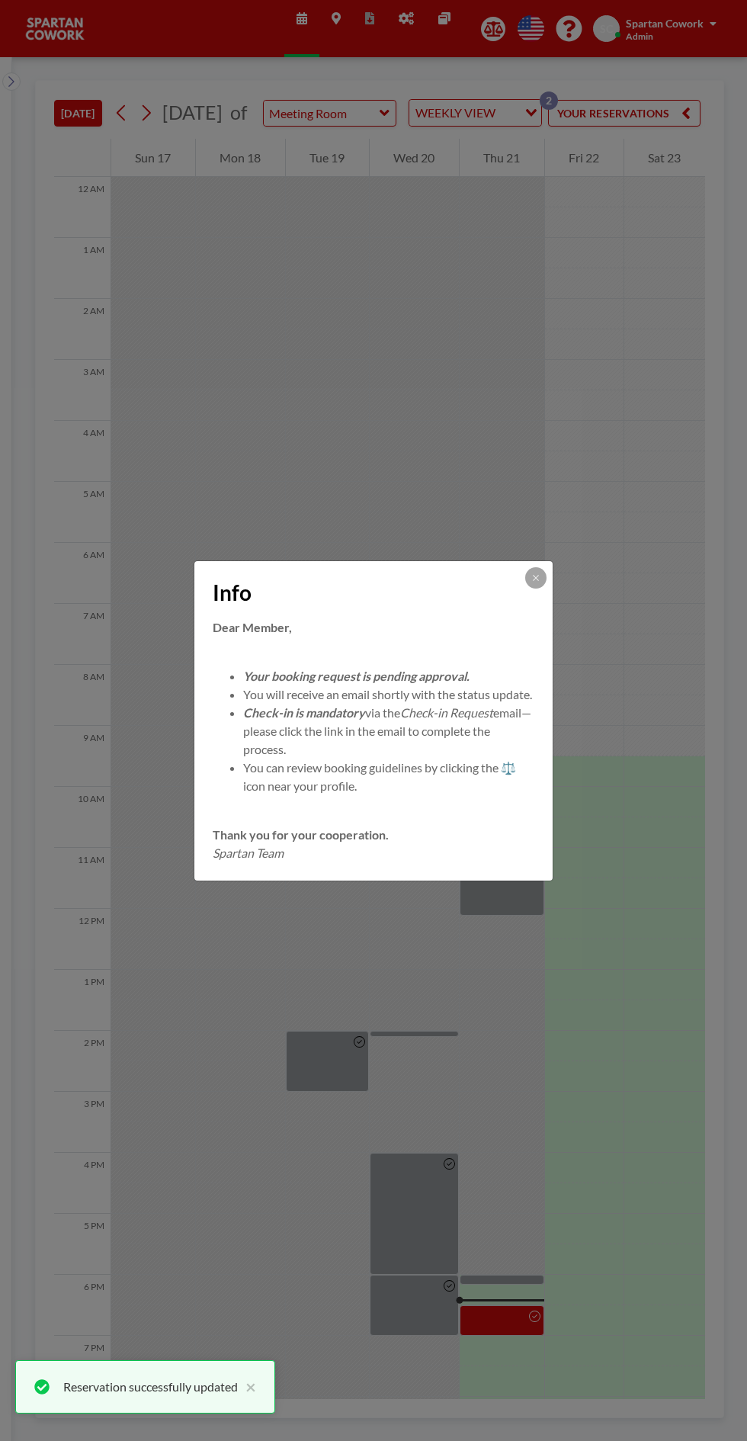
click at [536, 573] on icon at bounding box center [536, 577] width 9 height 9
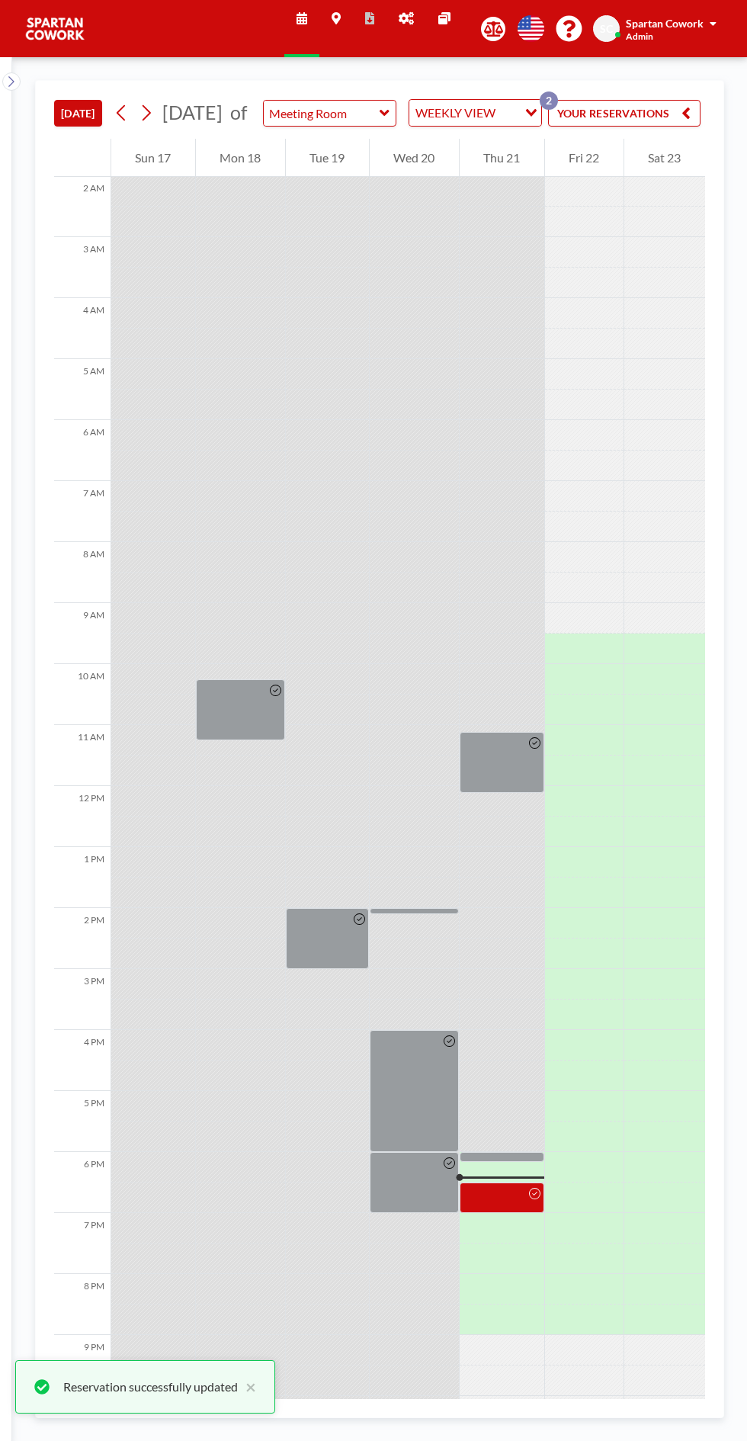
scroll to position [119, 0]
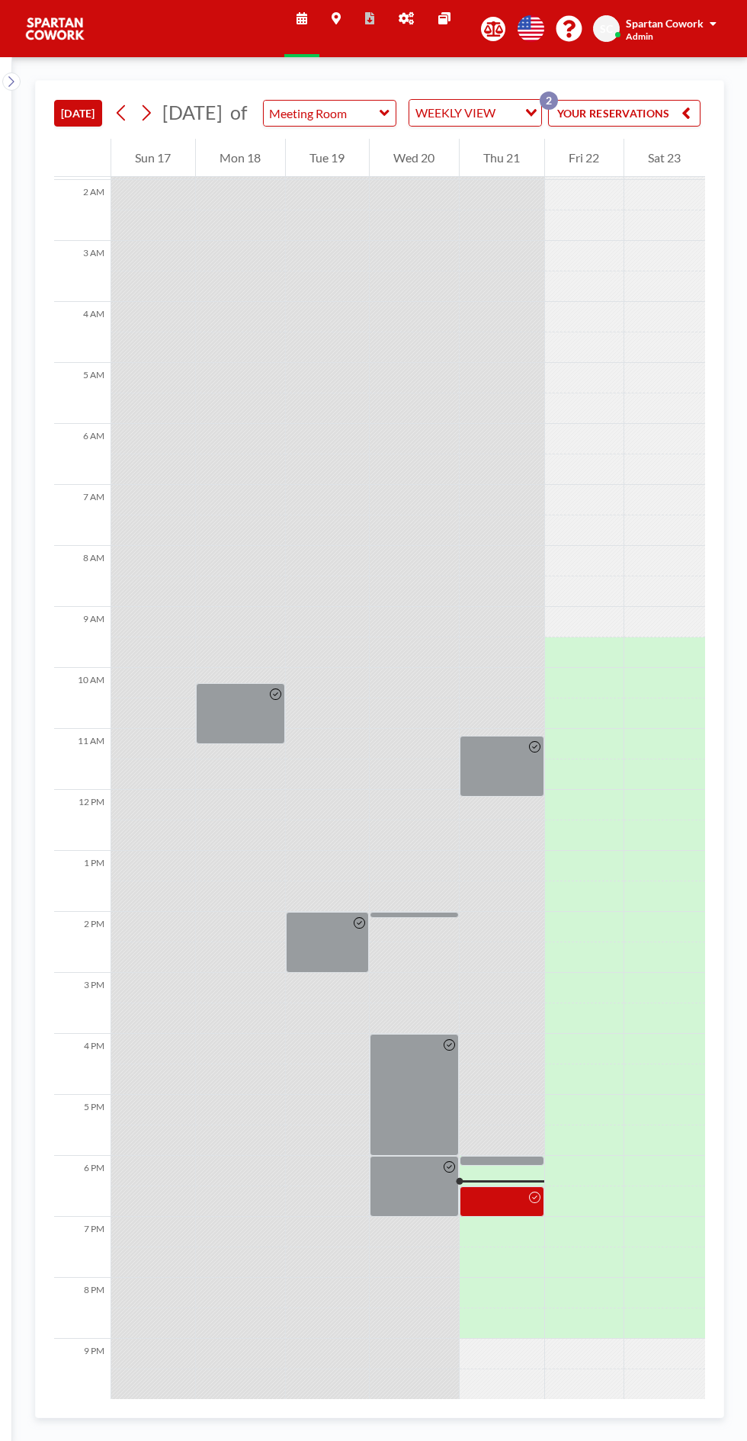
click at [499, 1217] on div at bounding box center [502, 1202] width 85 height 31
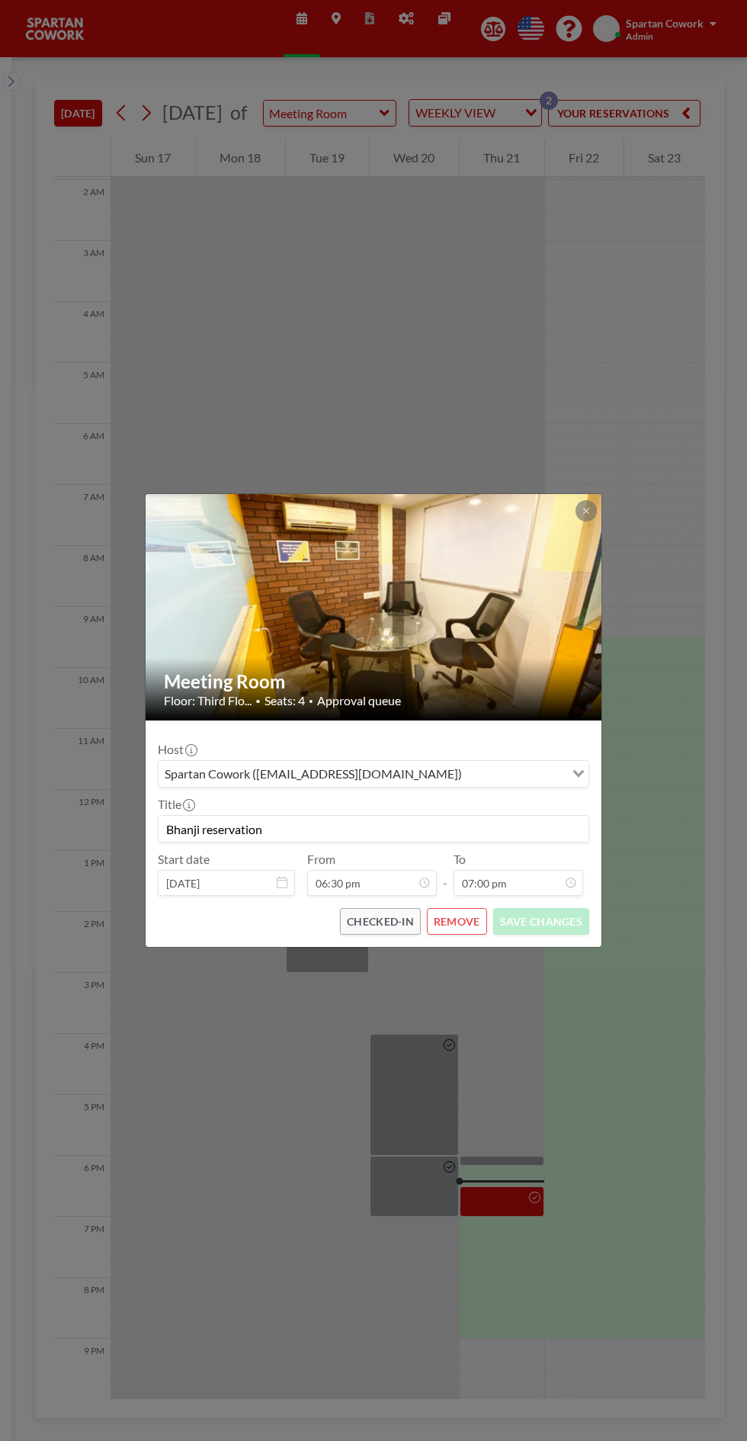
click at [586, 511] on icon at bounding box center [585, 510] width 5 height 5
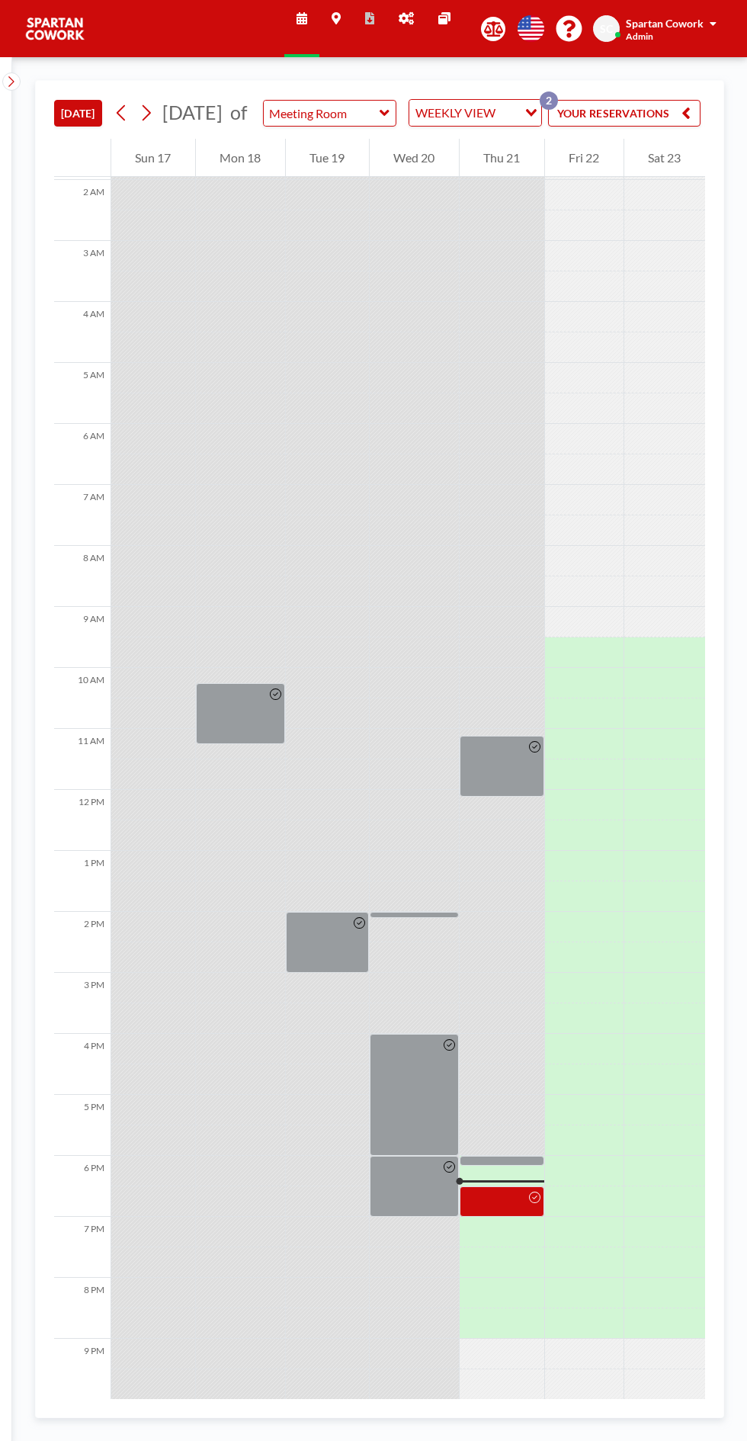
scroll to position [0, 171]
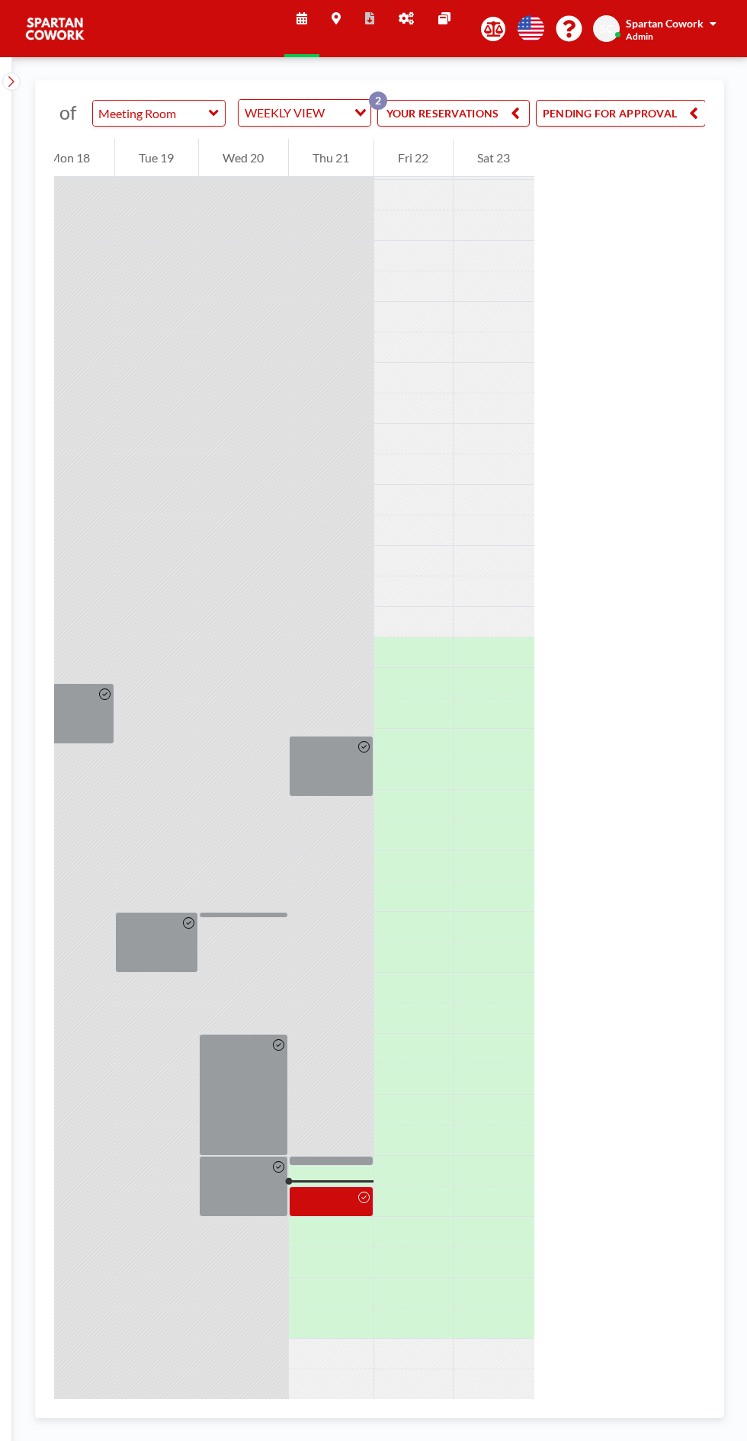
click at [650, 117] on button "PENDING FOR APPROVAL" at bounding box center [621, 113] width 170 height 27
